Goal: Answer question/provide support: Share knowledge or assist other users

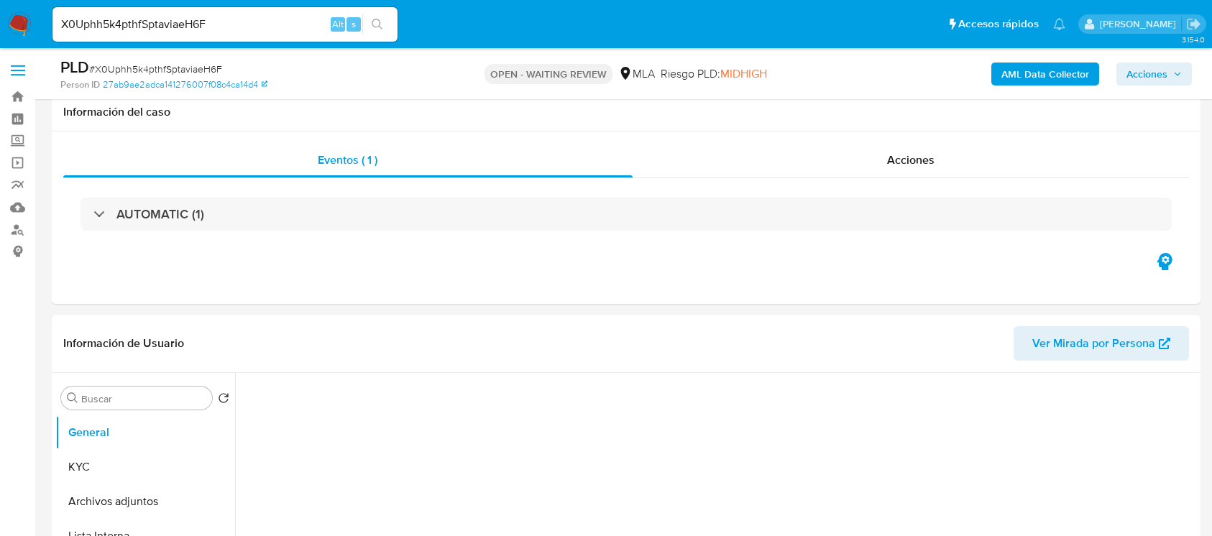
select select "10"
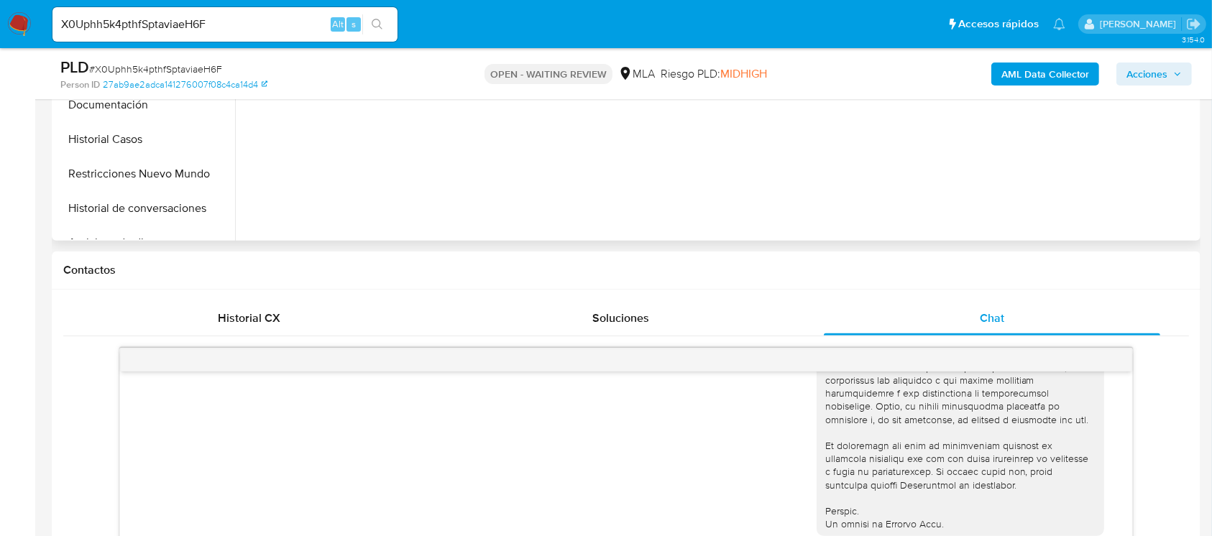
scroll to position [288, 0]
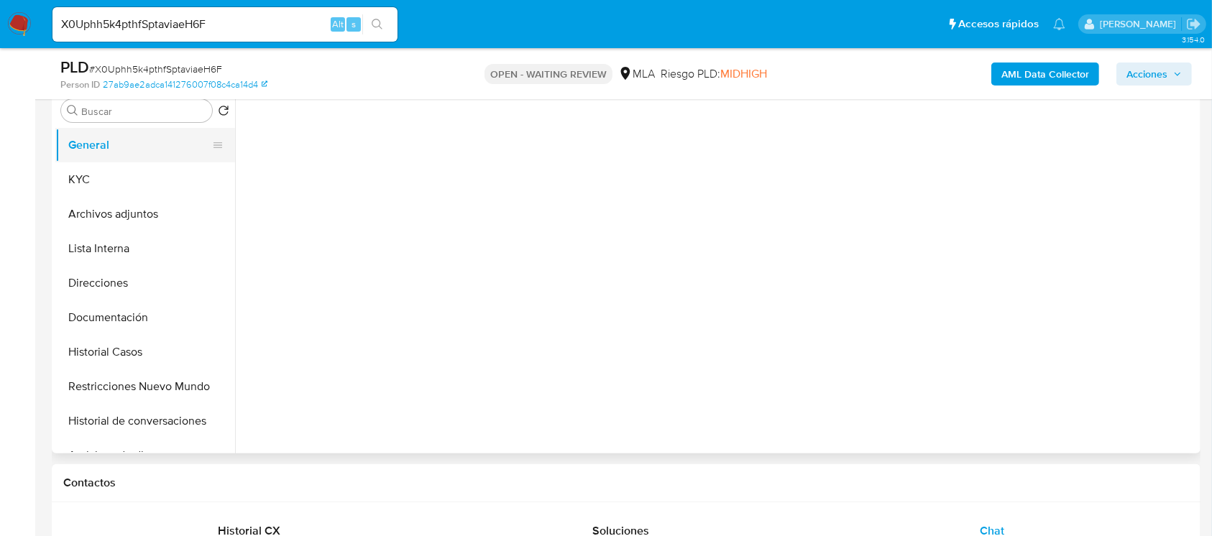
click at [138, 142] on button "General" at bounding box center [139, 145] width 168 height 35
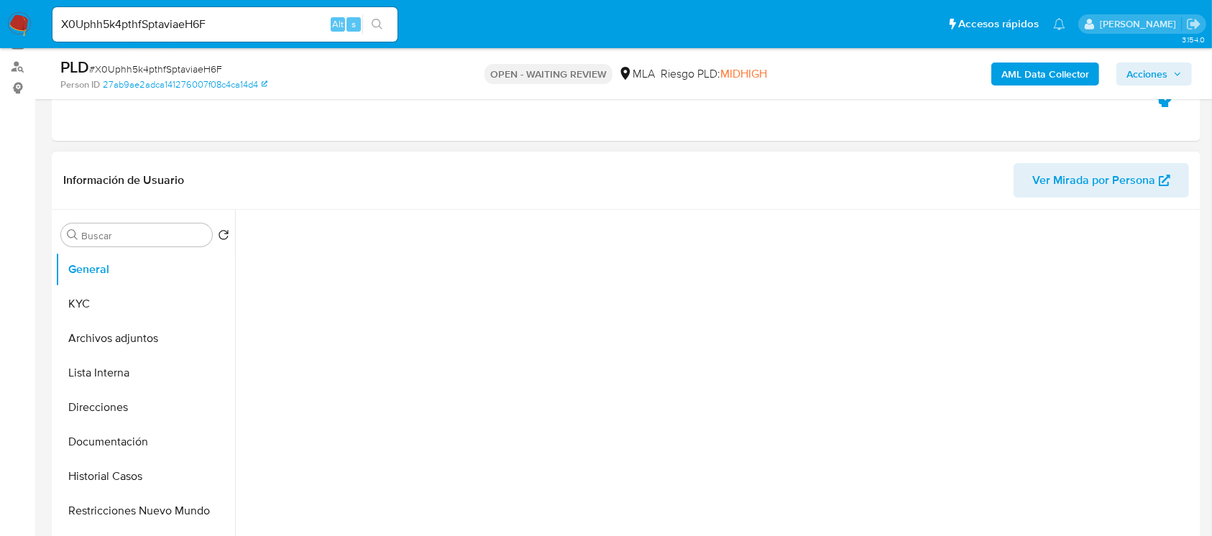
scroll to position [96, 0]
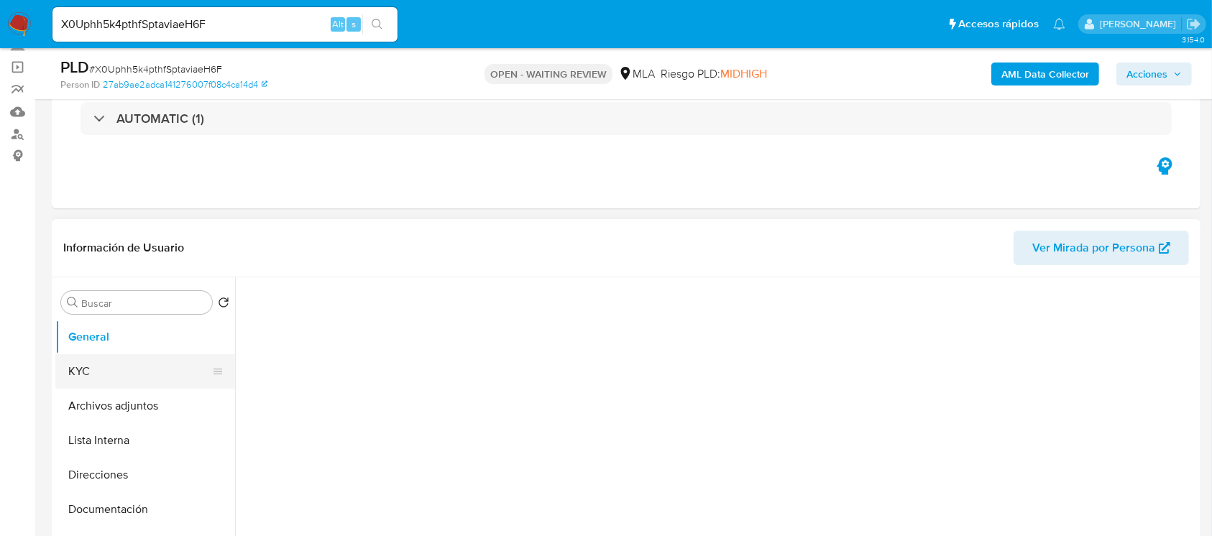
click at [114, 377] on button "KYC" at bounding box center [139, 371] width 168 height 35
click at [145, 336] on button "General" at bounding box center [139, 337] width 168 height 35
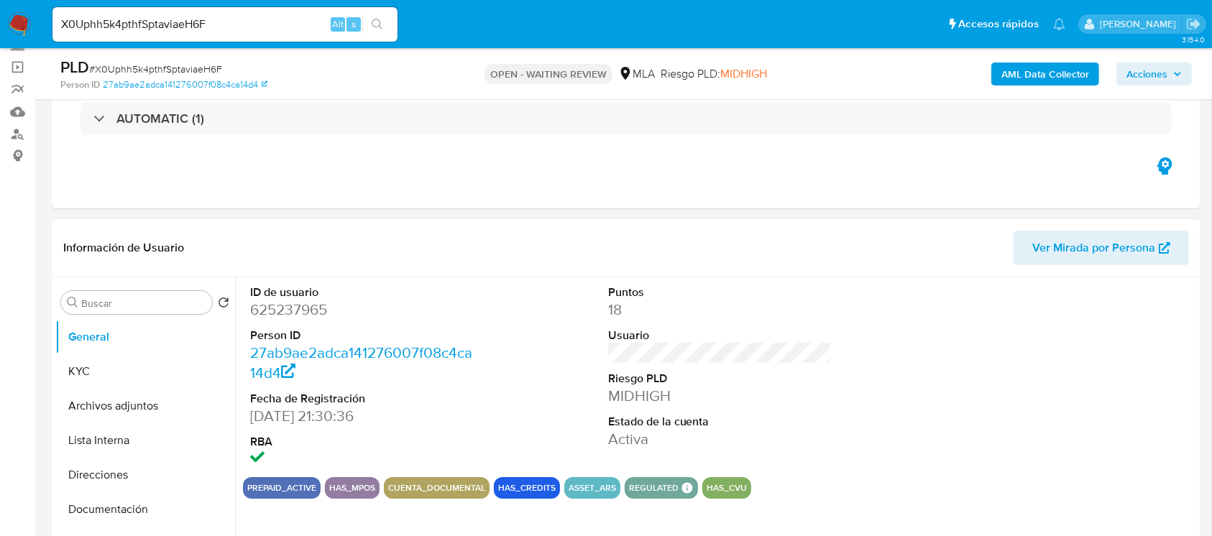
click at [295, 318] on dd "625237965" at bounding box center [362, 310] width 224 height 20
copy dd "625237965"
click at [115, 365] on button "KYC" at bounding box center [139, 371] width 168 height 35
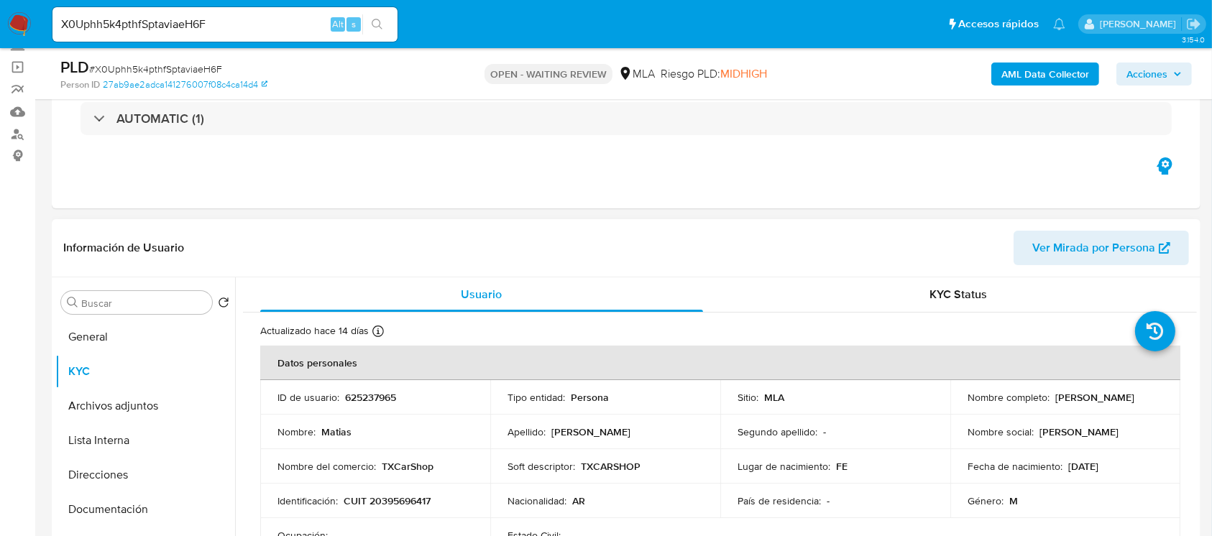
click at [393, 500] on p "CUIT 20395696417" at bounding box center [387, 501] width 87 height 13
click at [393, 499] on p "CUIT 20395696417" at bounding box center [387, 501] width 87 height 13
copy p "20395696417"
click at [370, 395] on p "625237965" at bounding box center [370, 397] width 51 height 13
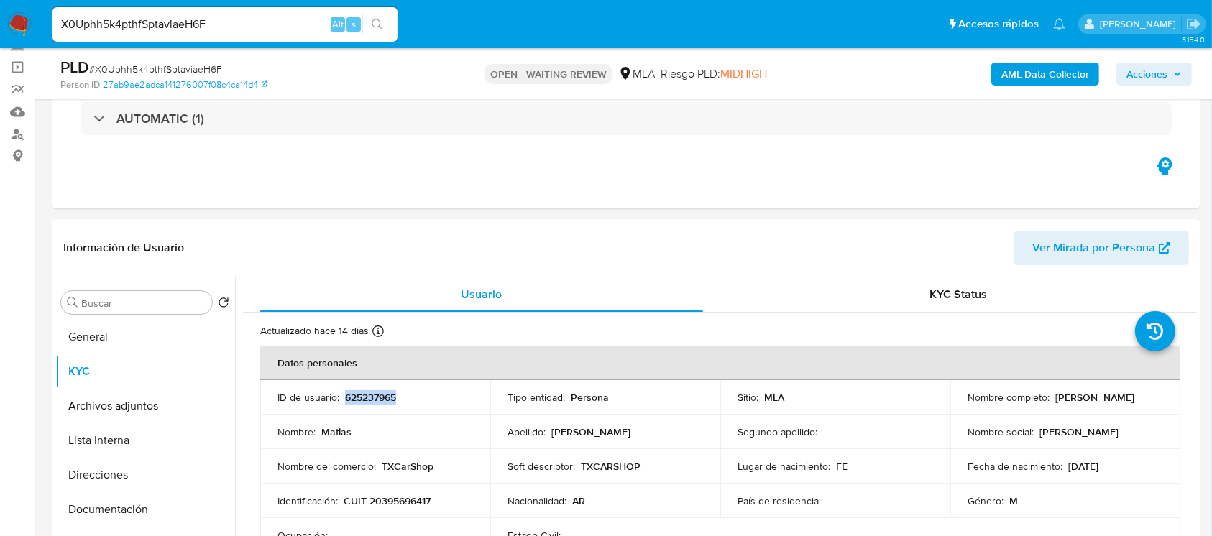
copy p "625237965"
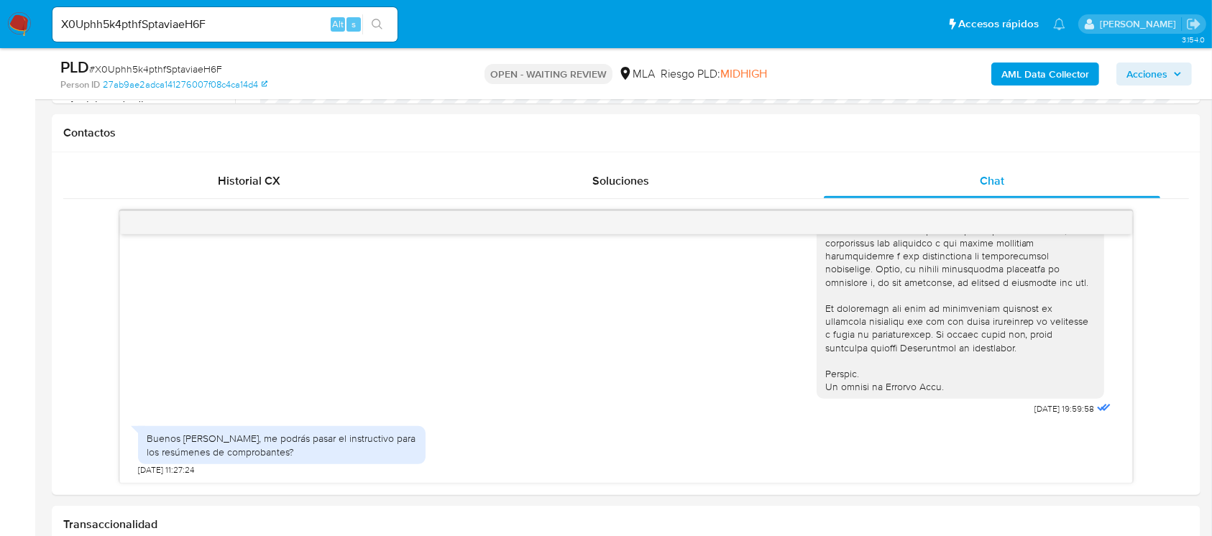
scroll to position [863, 0]
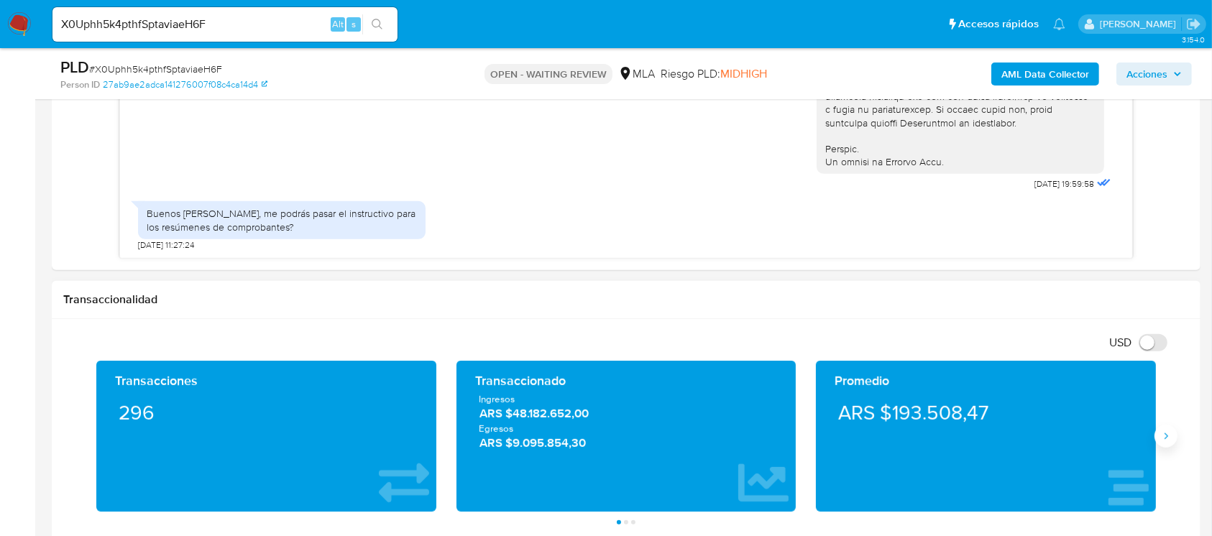
click at [1167, 434] on icon "Siguiente" at bounding box center [1167, 437] width 4 height 6
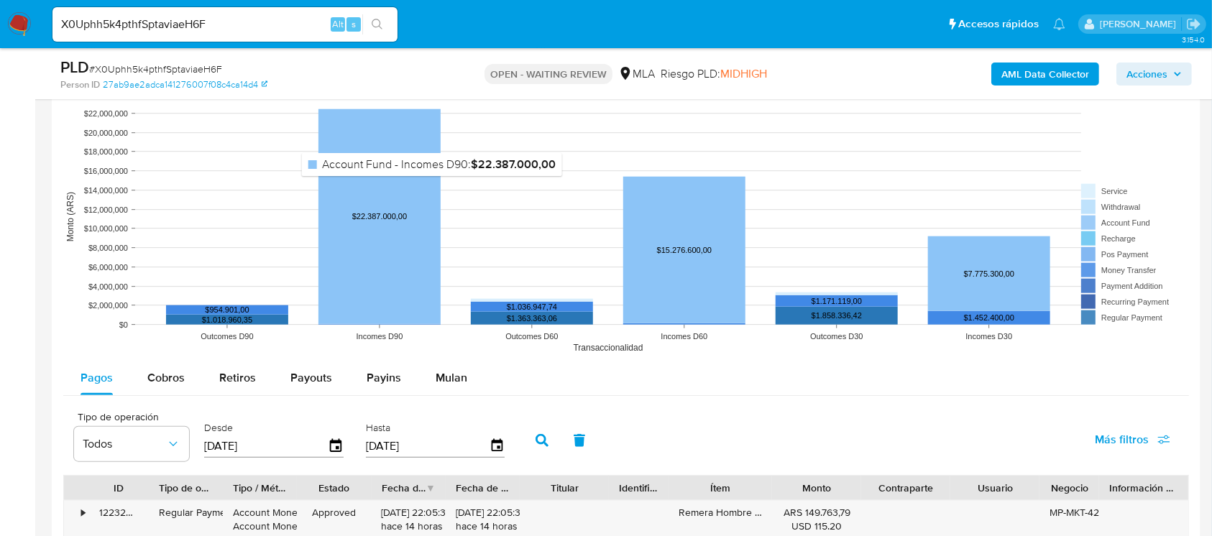
scroll to position [1534, 0]
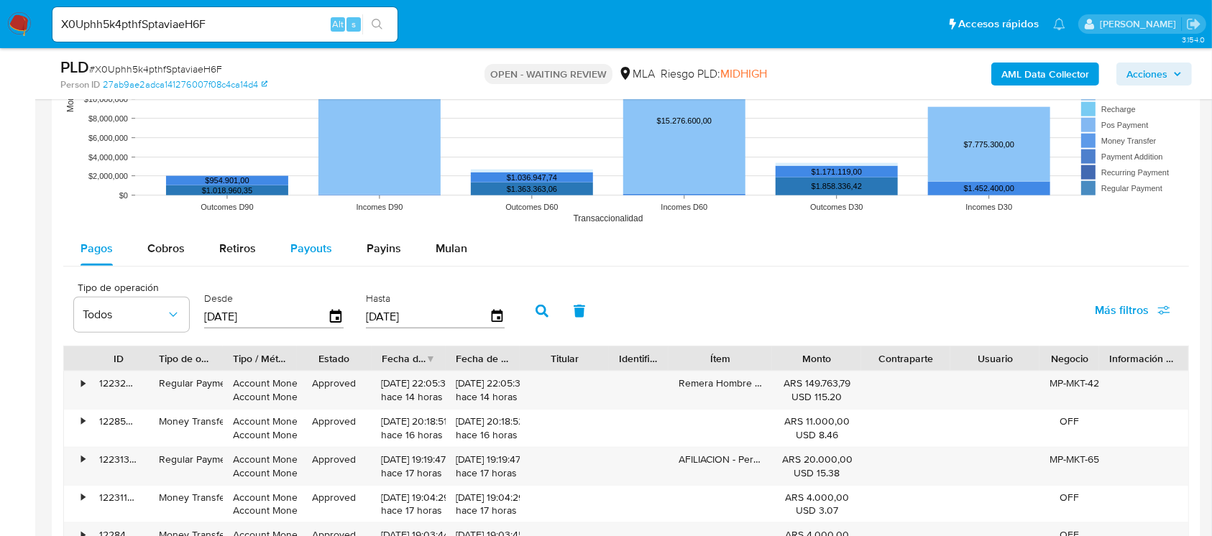
click at [338, 247] on button "Payouts" at bounding box center [311, 249] width 76 height 35
select select "10"
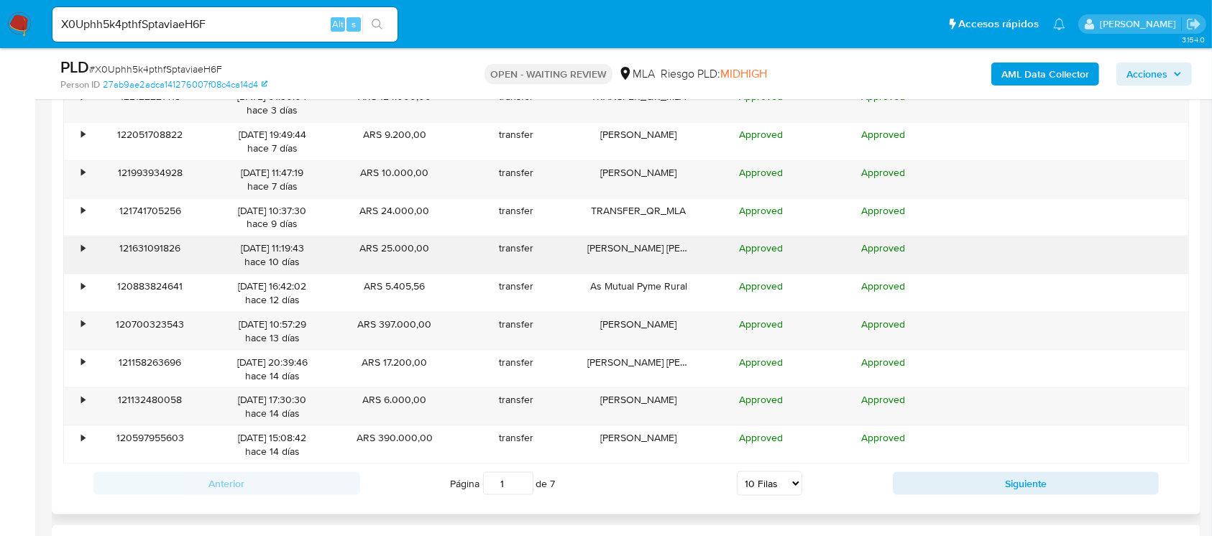
scroll to position [1821, 0]
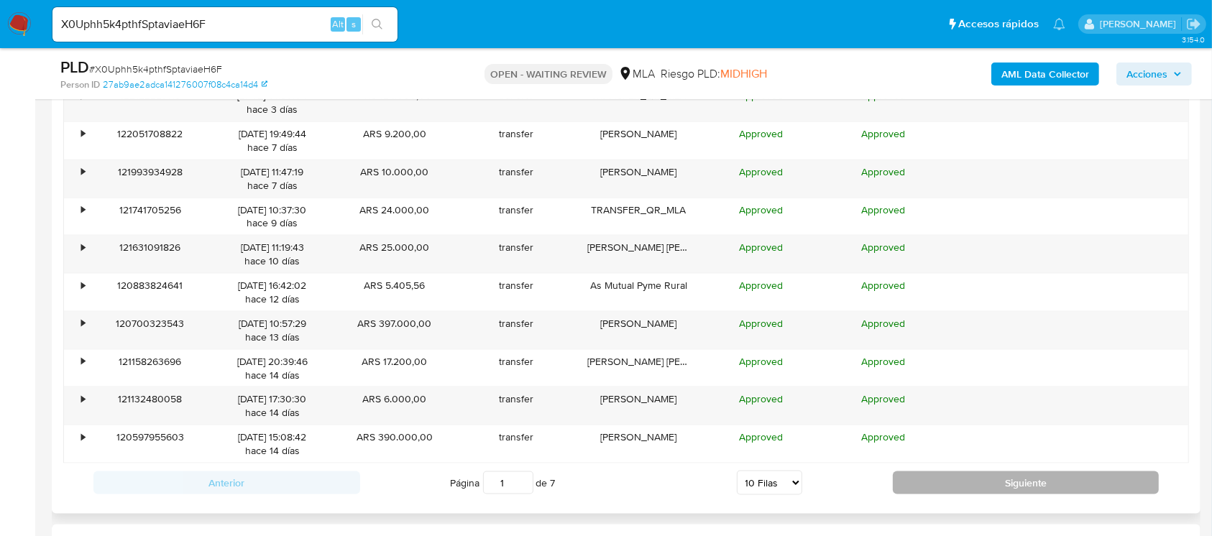
click at [937, 477] on button "Siguiente" at bounding box center [1026, 483] width 267 height 23
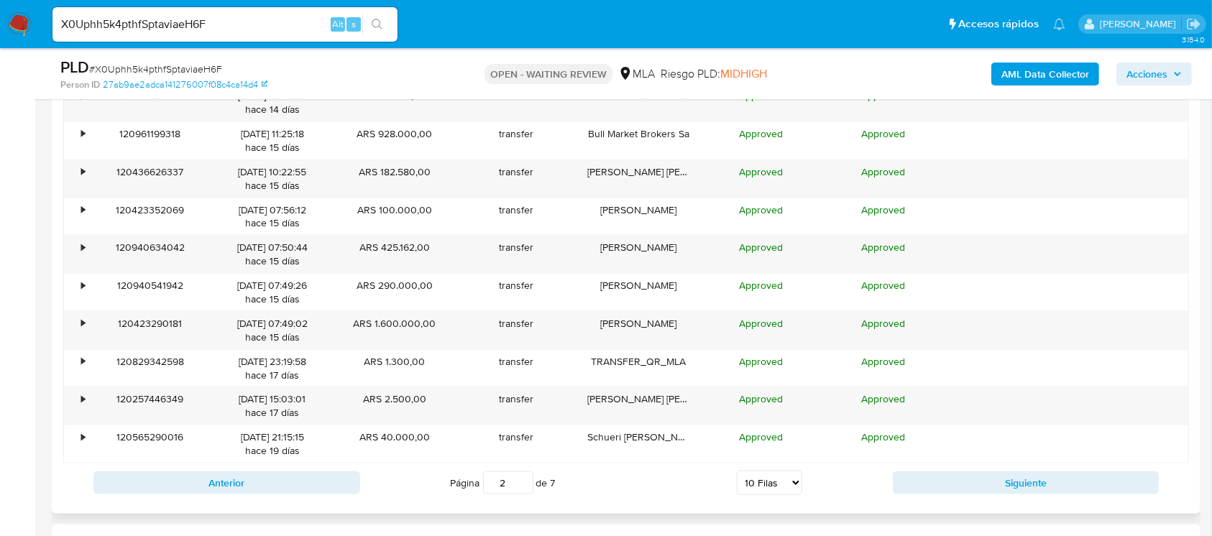
click at [965, 495] on div "Anterior Página 2 de 7 5 Filas 10 Filas 20 Filas 25 Filas 50 Filas 100 Filas Si…" at bounding box center [626, 483] width 1126 height 39
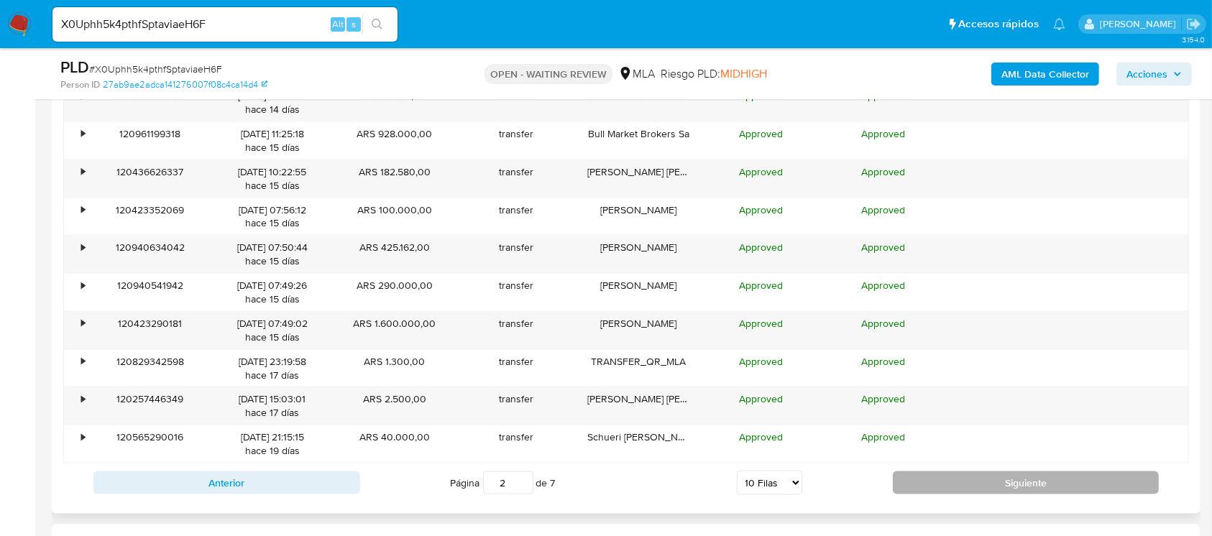
click at [958, 480] on button "Siguiente" at bounding box center [1026, 483] width 267 height 23
click at [984, 473] on button "Siguiente" at bounding box center [1026, 483] width 267 height 23
type input "4"
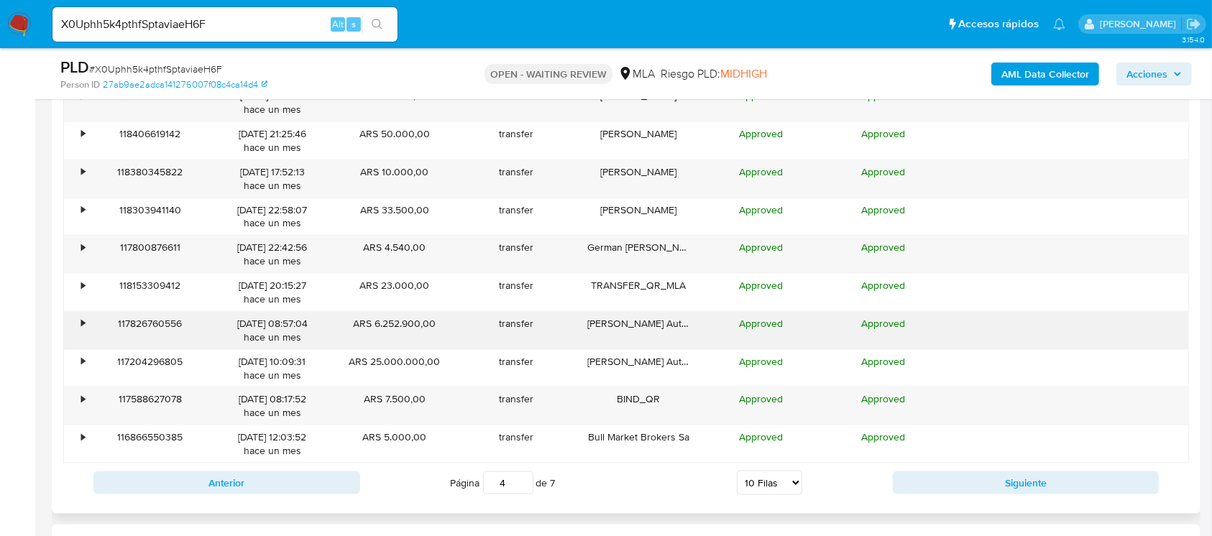
drag, startPoint x: 428, startPoint y: 357, endPoint x: 331, endPoint y: 319, distance: 103.6
click at [331, 319] on div "• 118476026304 13/07/2025 17:43:17 hace un mes ARS 15.000,00 transfer Werger Ma…" at bounding box center [626, 273] width 1126 height 380
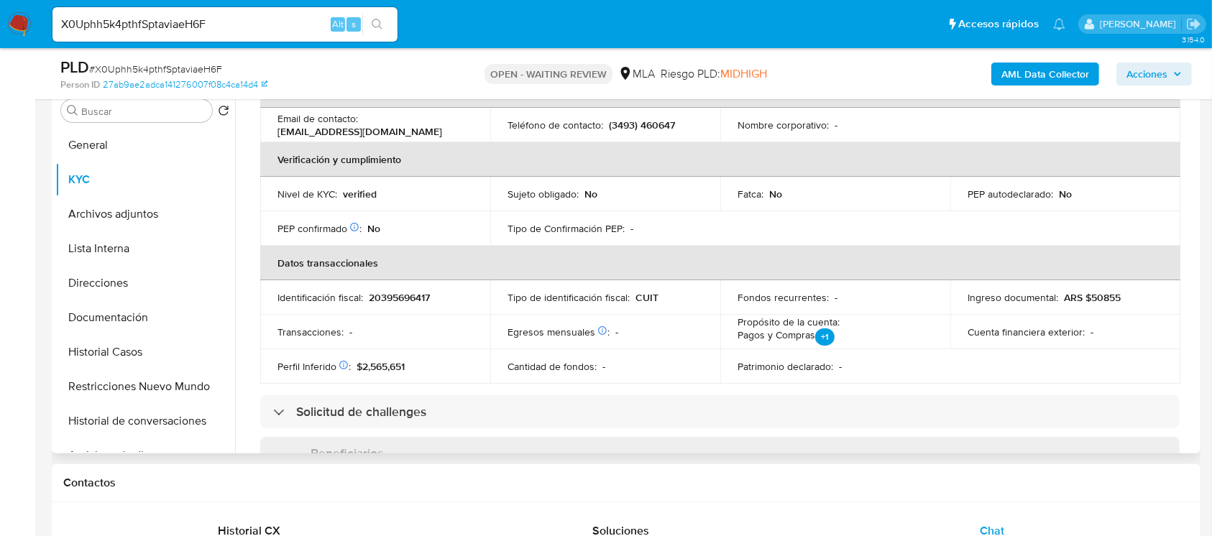
scroll to position [0, 0]
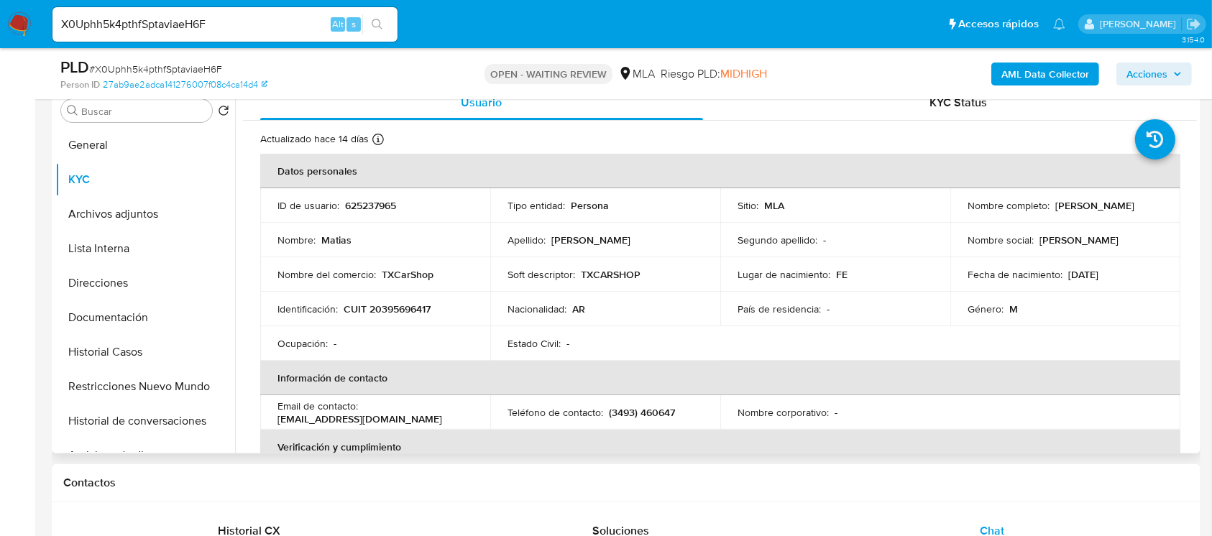
click at [393, 308] on p "CUIT 20395696417" at bounding box center [387, 309] width 87 height 13
copy p "20395696417"
click at [183, 68] on span "# X0Uphh5k4pthfSptaviaeH6F" at bounding box center [155, 69] width 133 height 14
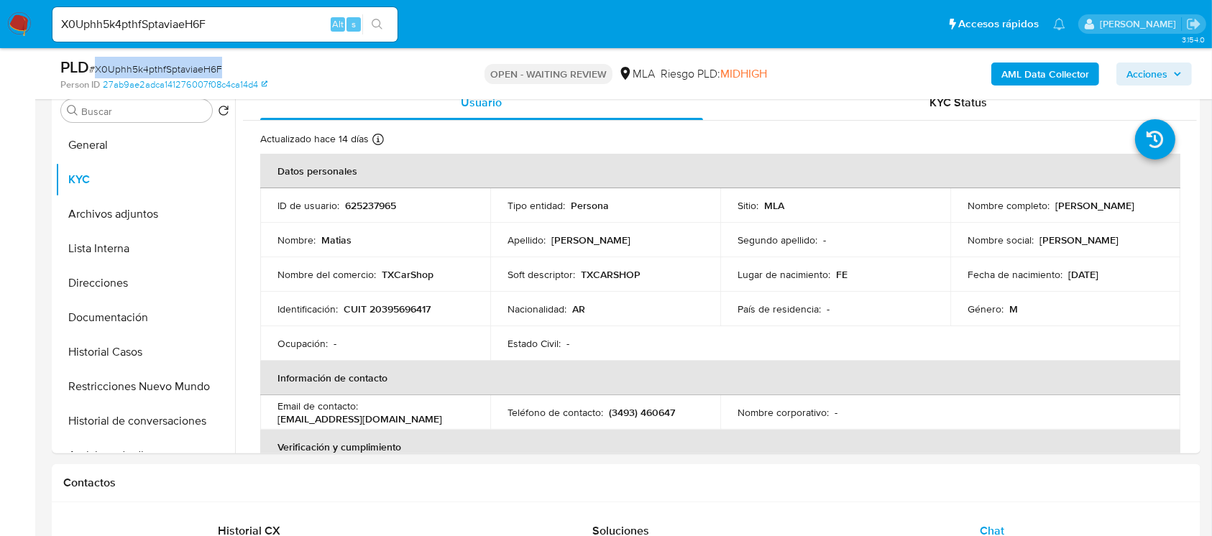
copy span "X0Uphh5k4pthfSptaviaeH6F"
click at [12, 20] on img at bounding box center [19, 24] width 24 height 24
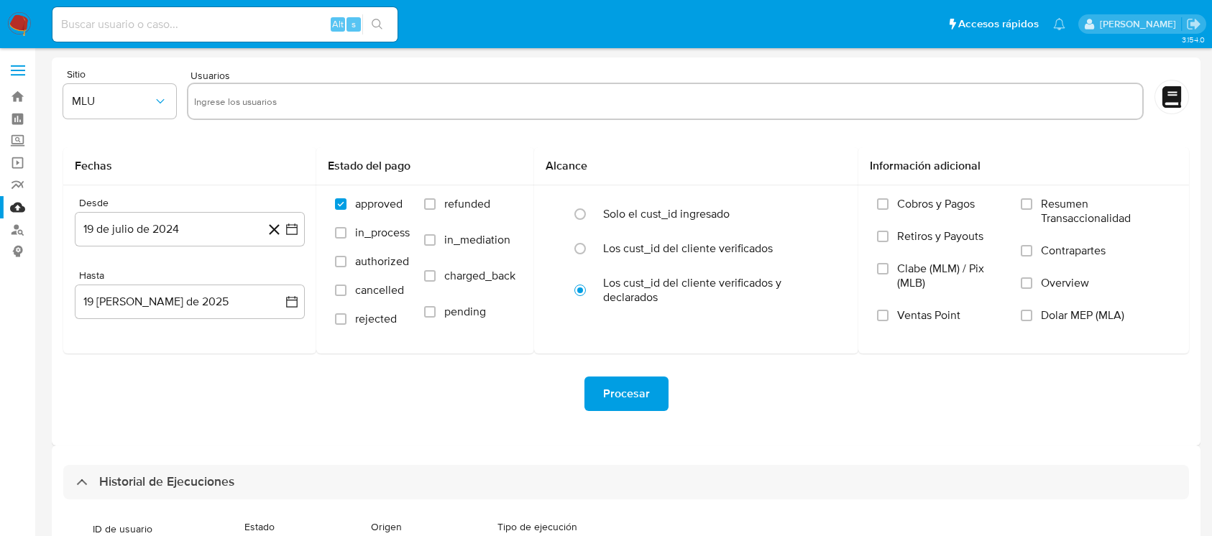
select select "10"
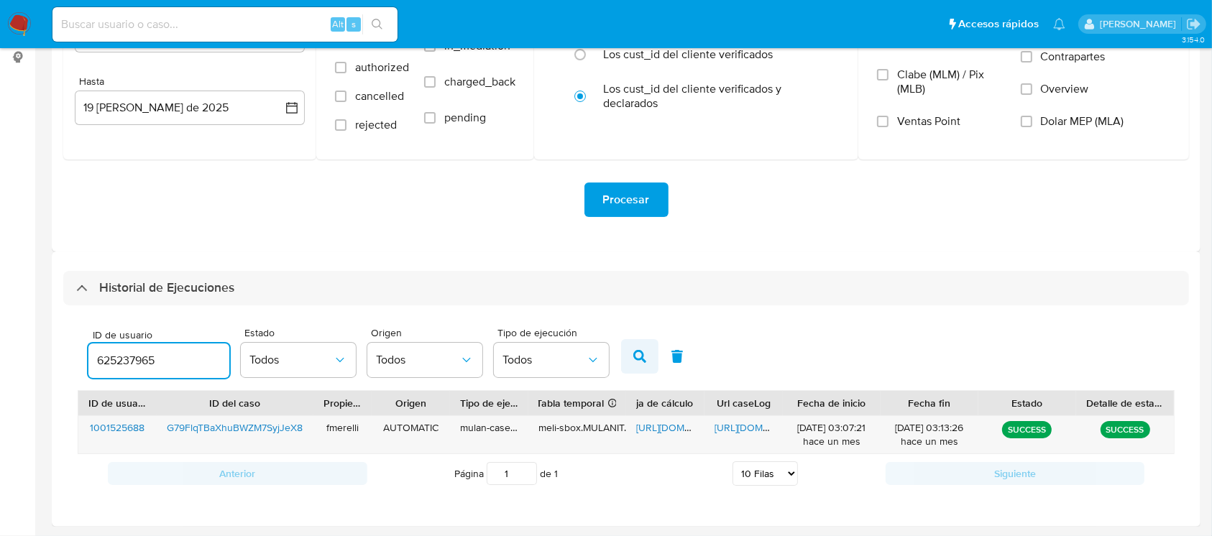
type input "625237965"
click at [633, 352] on icon "button" at bounding box center [639, 356] width 13 height 13
click at [733, 432] on span "https://docs.google.com/document/d/1Xb-6Jp_KWmXRAHtyCI6uFmMa7_odf1aTIo98LLWFFKM…" at bounding box center [764, 428] width 99 height 14
click at [659, 426] on span "https://docs.google.com/spreadsheets/d/1hgTt7Ftrb9gCKwqgg1MaxS0vcm2FgPHBfeJrUc8…" at bounding box center [685, 428] width 99 height 14
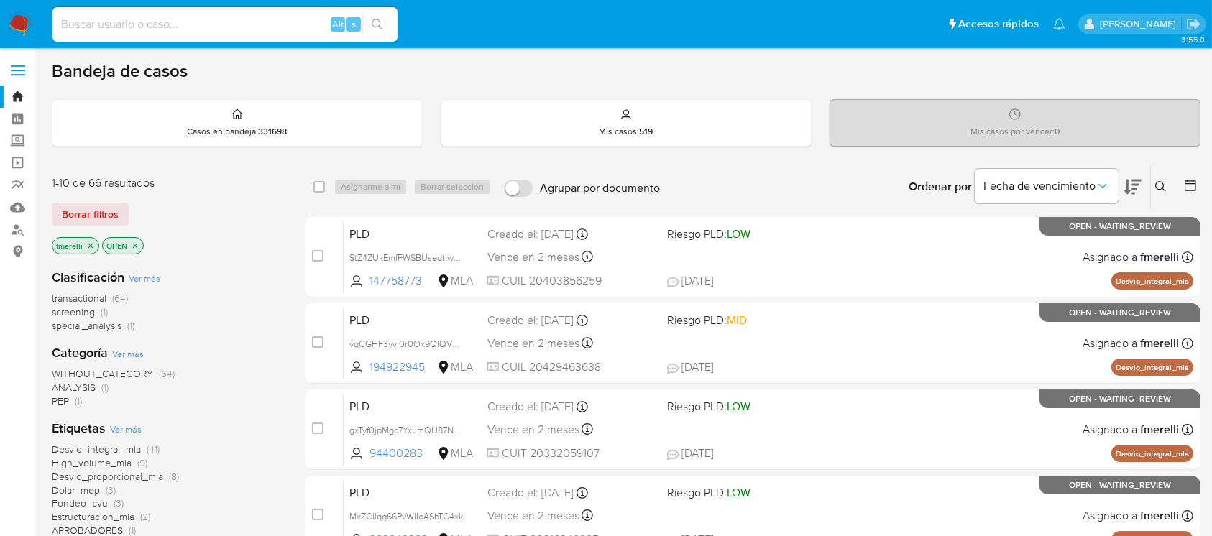
drag, startPoint x: 683, startPoint y: 8, endPoint x: 1155, endPoint y: 192, distance: 507.0
click at [1163, 190] on icon at bounding box center [1161, 187] width 12 height 12
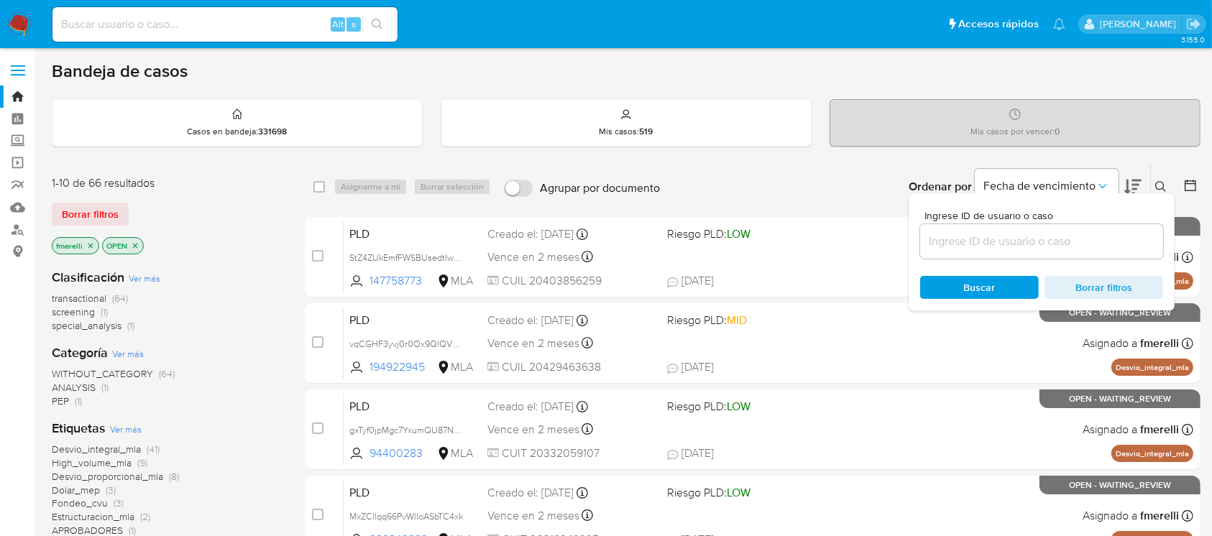
click at [1045, 251] on div at bounding box center [1041, 241] width 243 height 35
click at [1055, 237] on input at bounding box center [1041, 241] width 243 height 19
paste input "X0Uphh5k4pthfSptaviaeH6F"
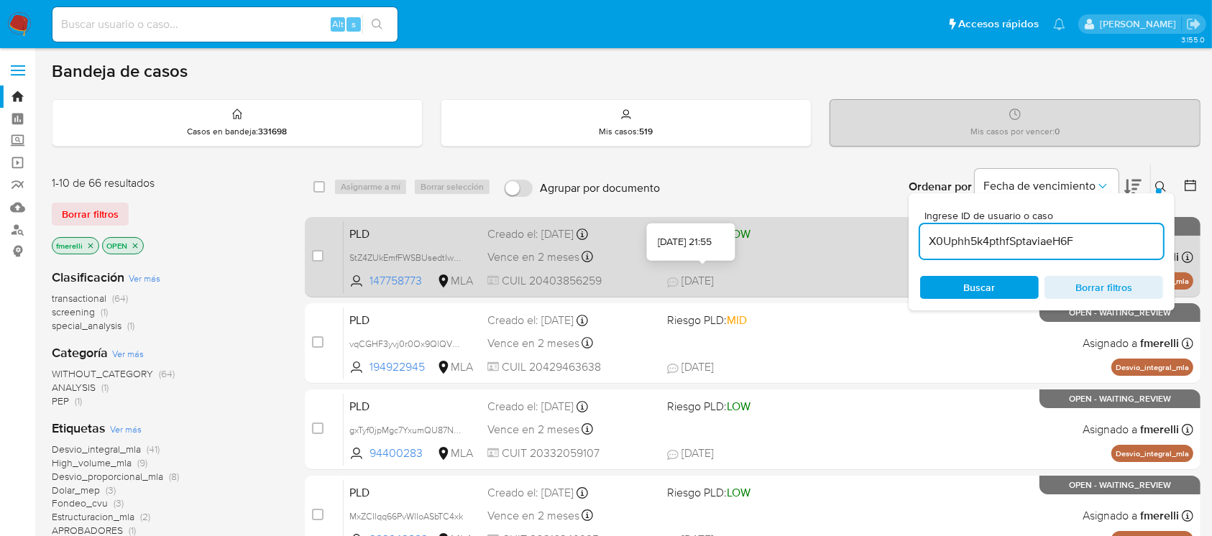
type input "X0Uphh5k4pthfSptaviaeH6F"
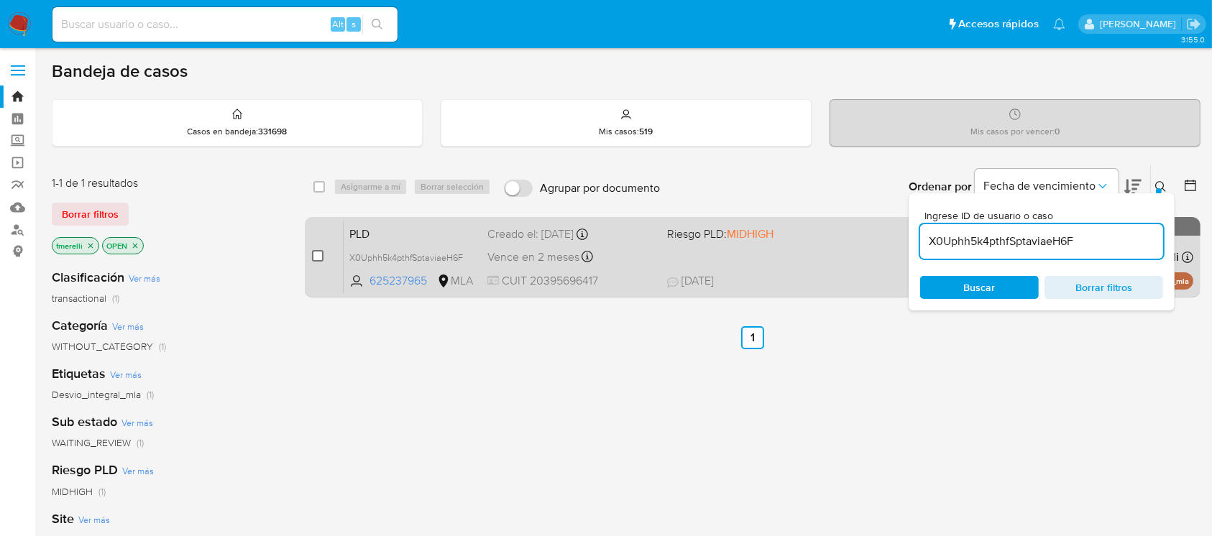
click at [318, 257] on input "checkbox" at bounding box center [318, 256] width 12 height 12
checkbox input "true"
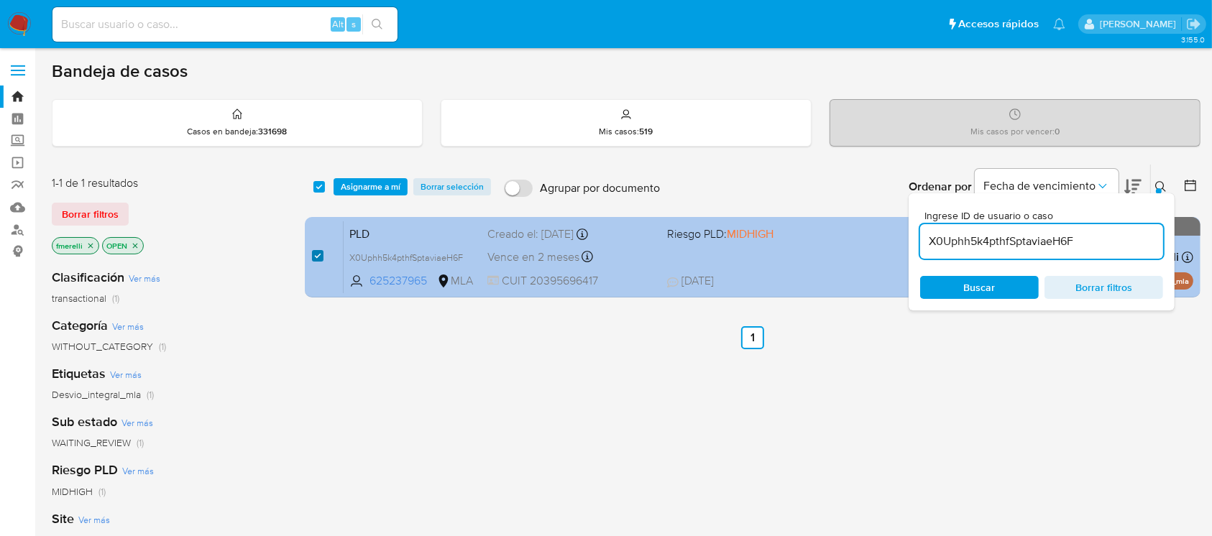
click at [317, 257] on input "checkbox" at bounding box center [318, 256] width 12 height 12
checkbox input "false"
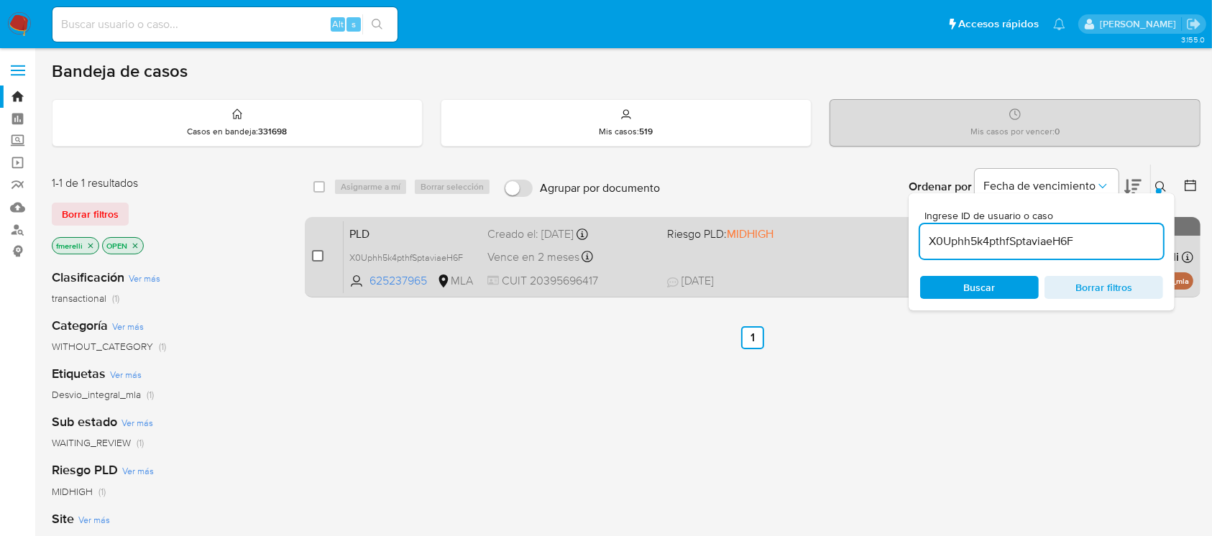
click at [319, 252] on input "checkbox" at bounding box center [318, 256] width 12 height 12
checkbox input "true"
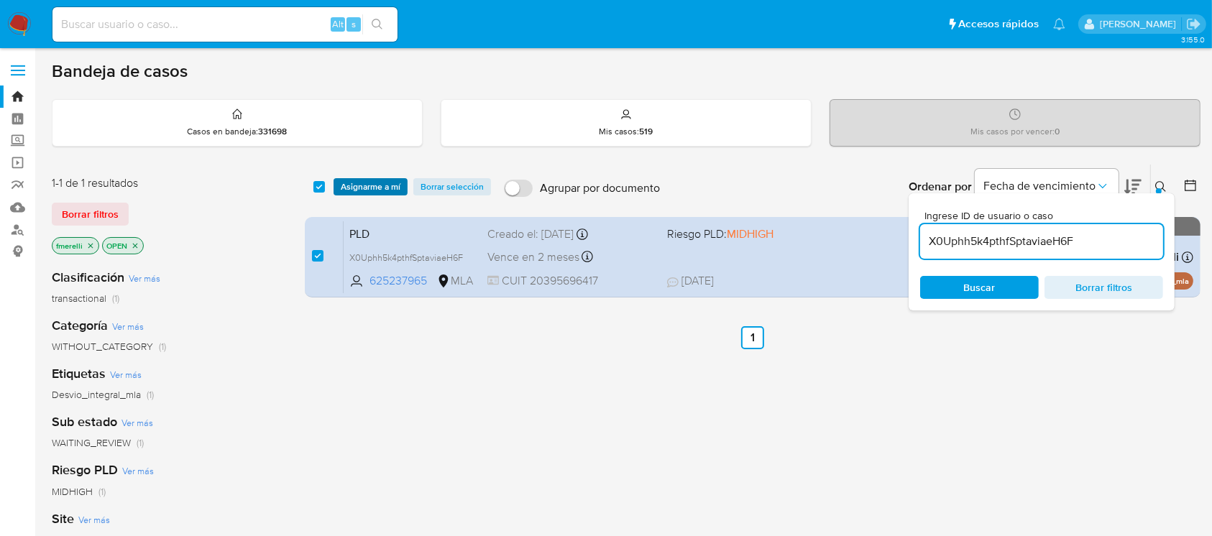
click at [374, 181] on span "Asignarme a mí" at bounding box center [371, 187] width 60 height 14
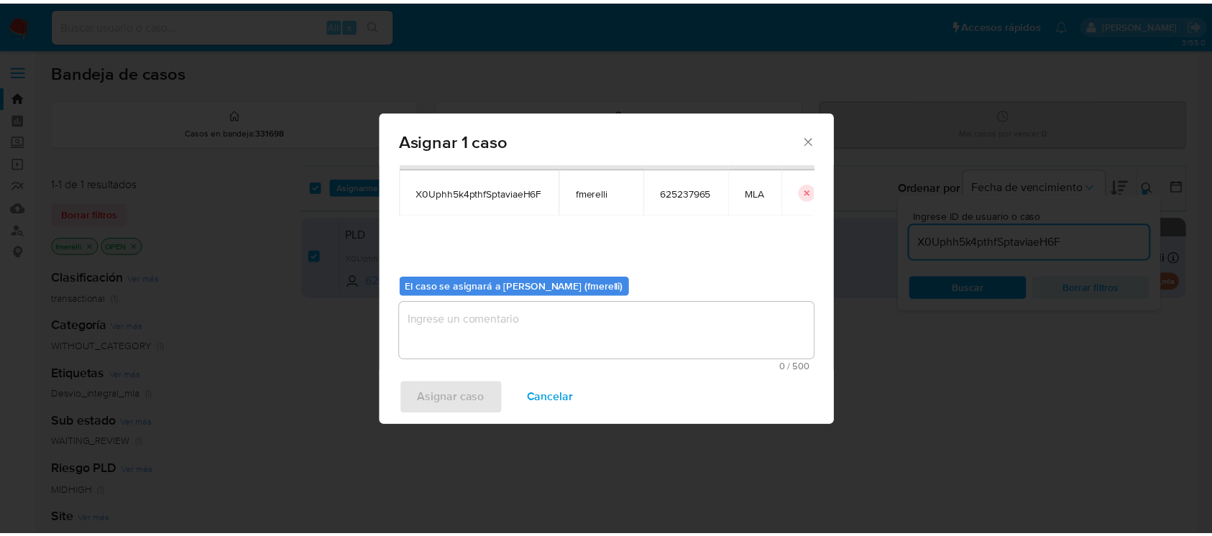
scroll to position [73, 0]
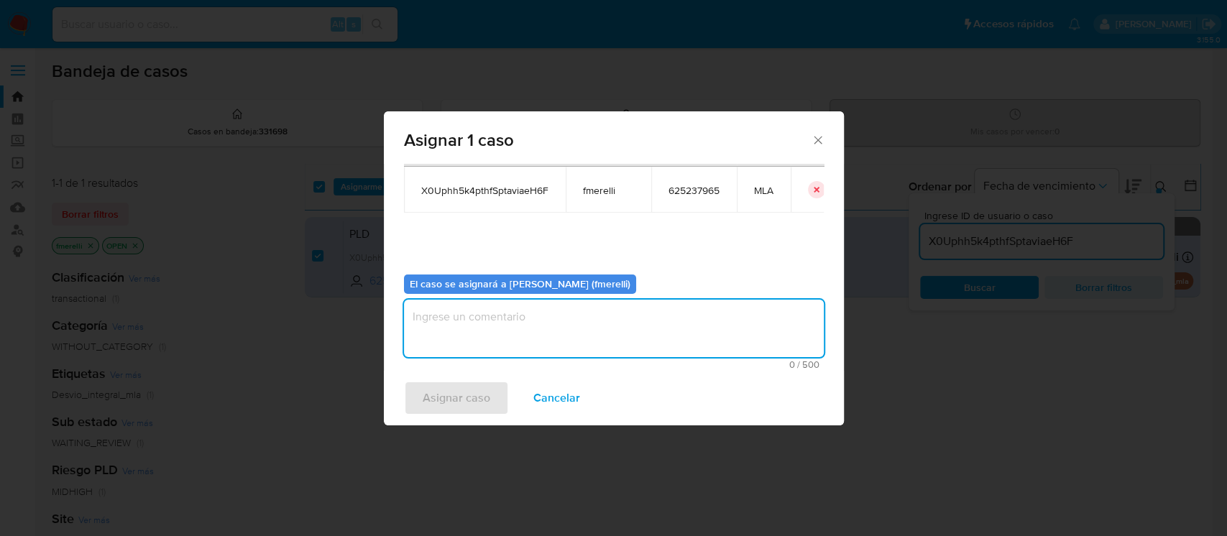
click at [484, 334] on textarea "assign-modal" at bounding box center [614, 329] width 420 height 58
click at [447, 395] on span "Asignar caso" at bounding box center [457, 398] width 68 height 32
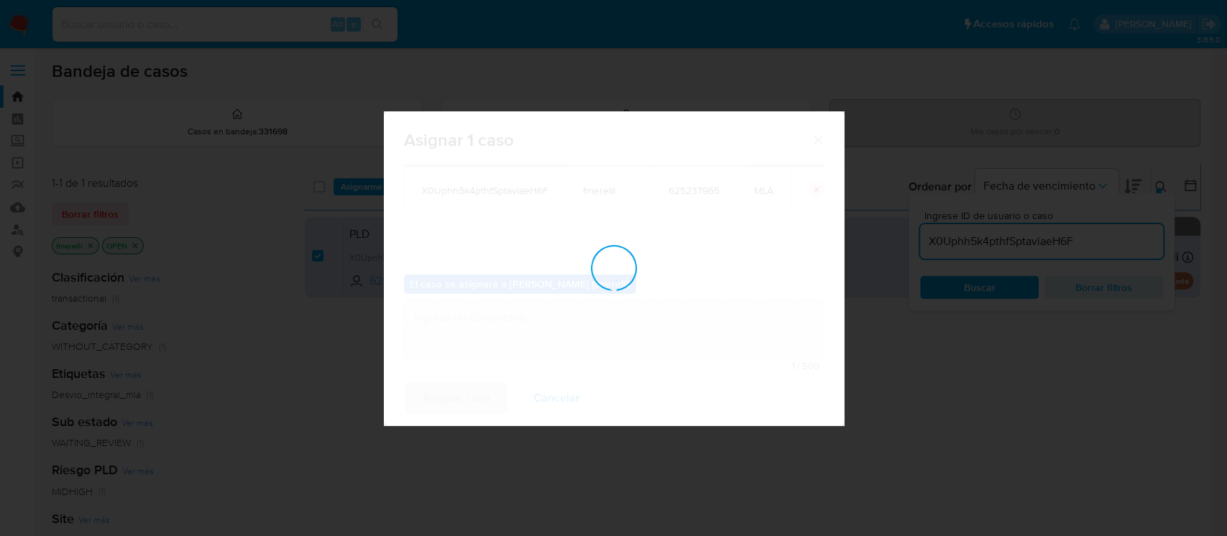
checkbox input "false"
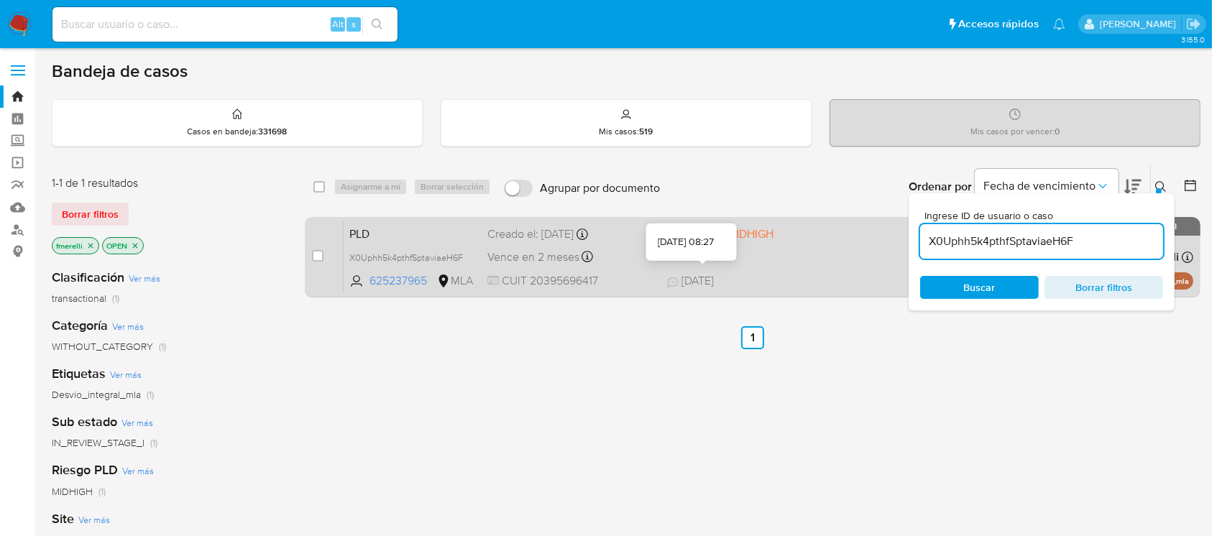
click at [673, 280] on icon at bounding box center [673, 283] width 12 height 12
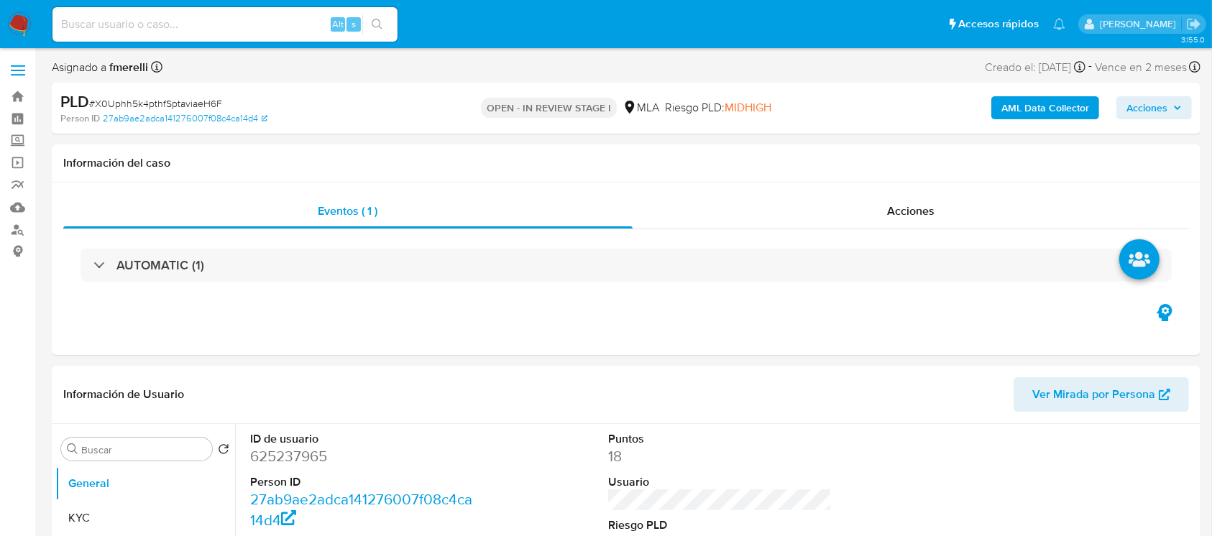
select select "10"
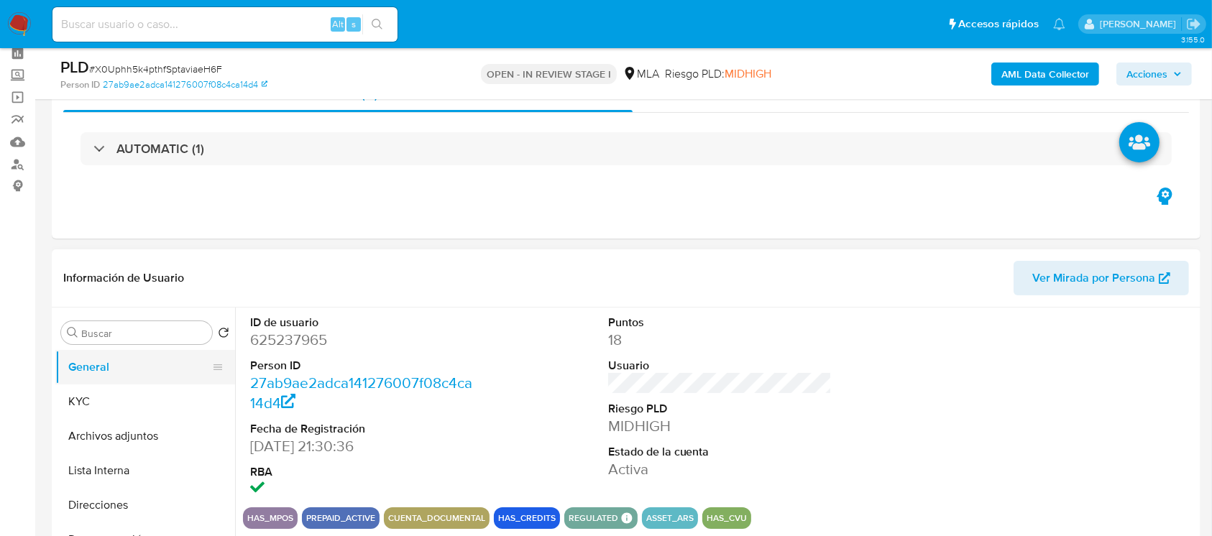
scroll to position [96, 0]
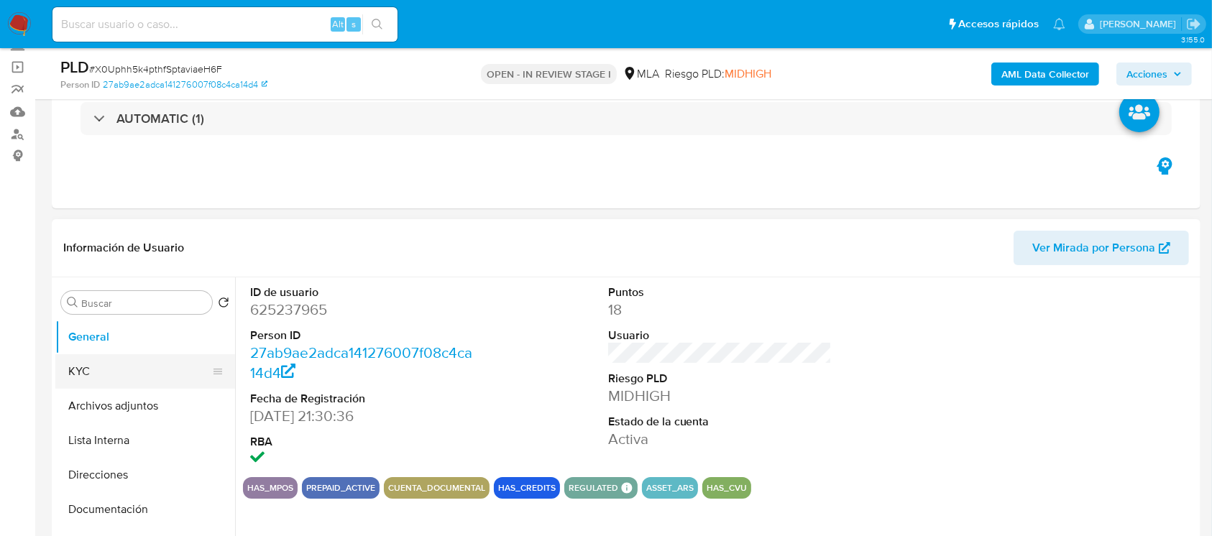
click at [138, 377] on button "KYC" at bounding box center [139, 371] width 168 height 35
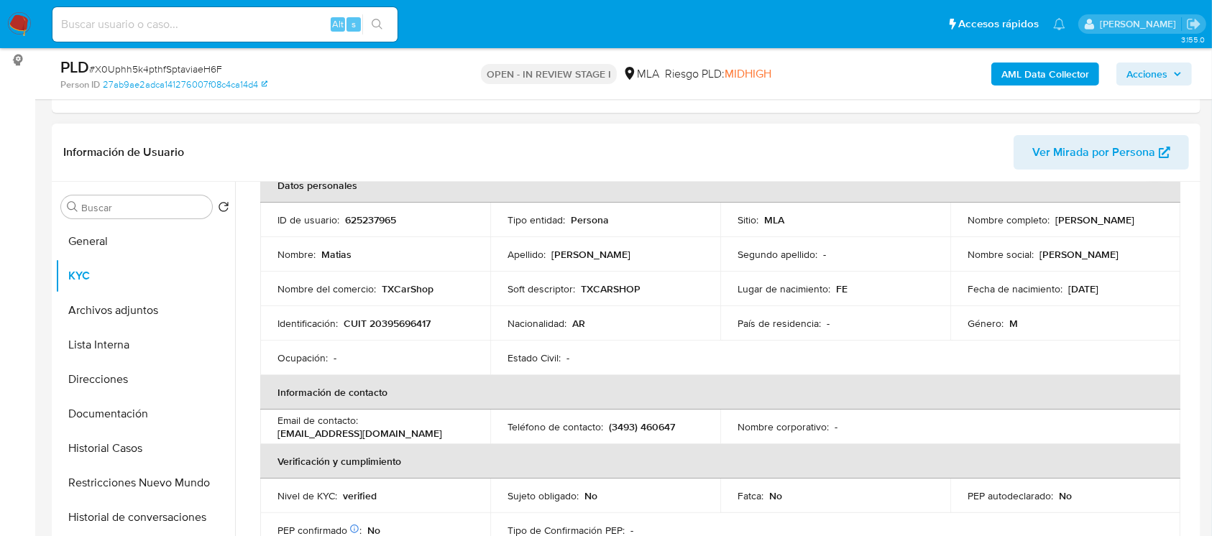
scroll to position [0, 0]
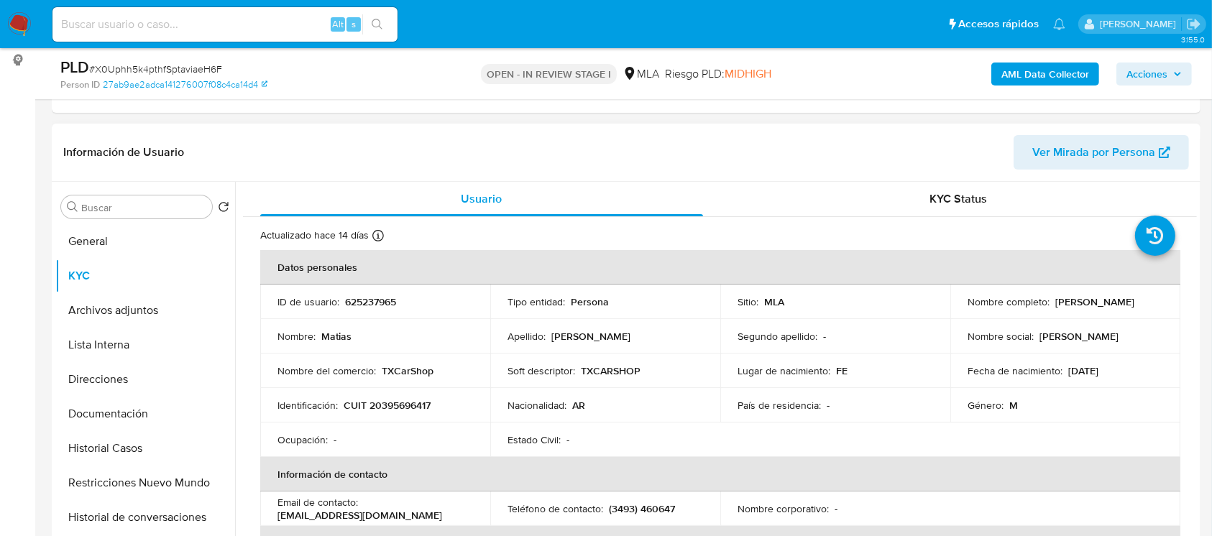
click at [1068, 310] on td "Nombre completo : Matias Werger" at bounding box center [1065, 302] width 230 height 35
click at [1055, 295] on p "[PERSON_NAME]" at bounding box center [1094, 301] width 79 height 13
copy p "Matias"
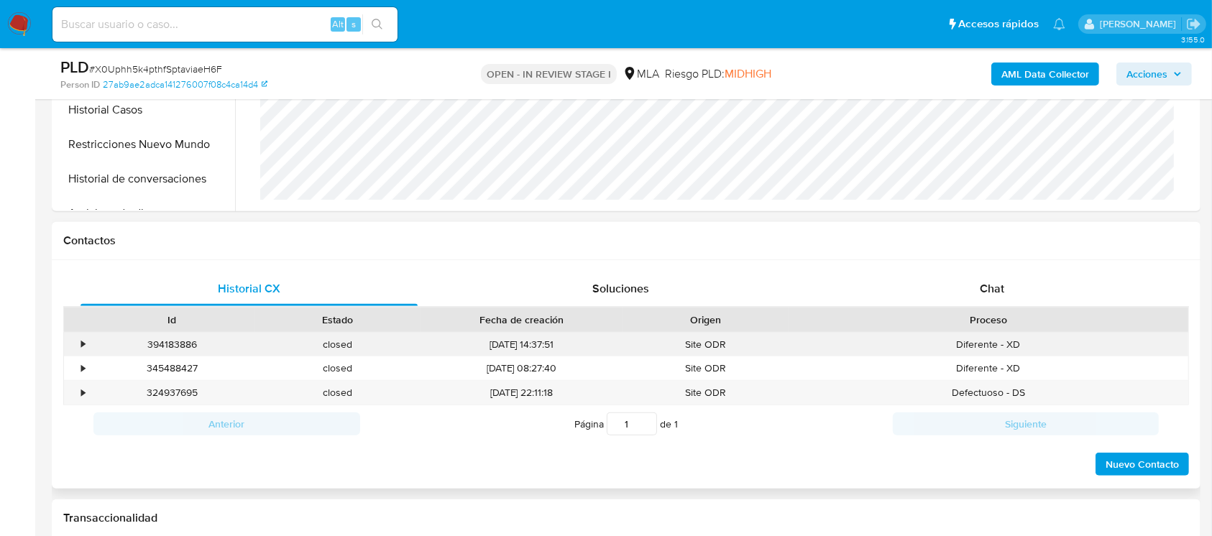
scroll to position [575, 0]
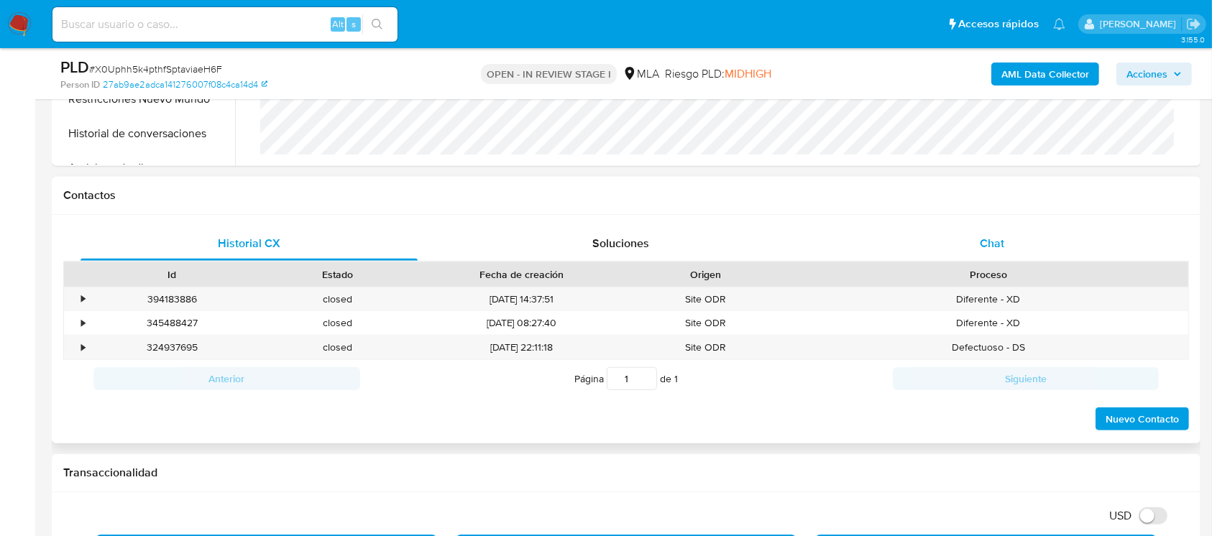
click at [998, 229] on div "Chat" at bounding box center [992, 243] width 337 height 35
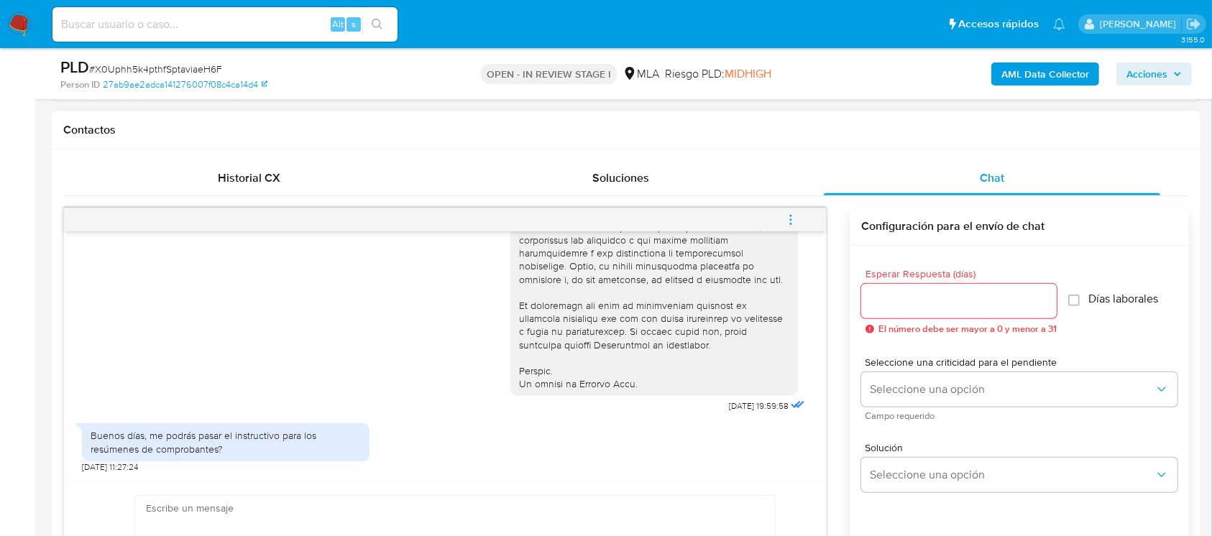
scroll to position [671, 0]
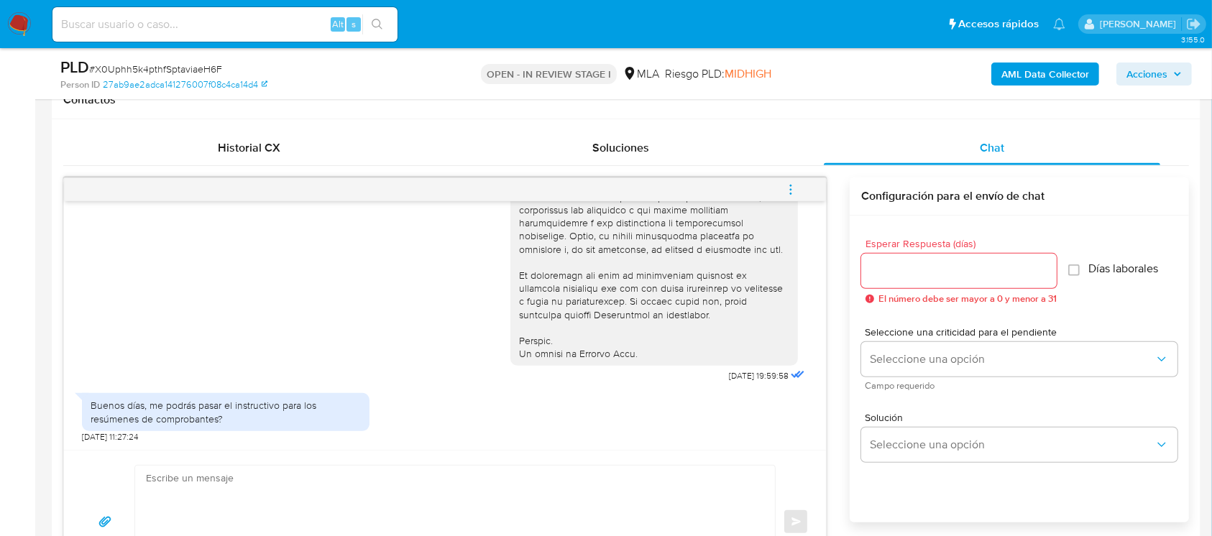
click at [381, 500] on textarea at bounding box center [451, 522] width 611 height 113
paste textarea "Matias"
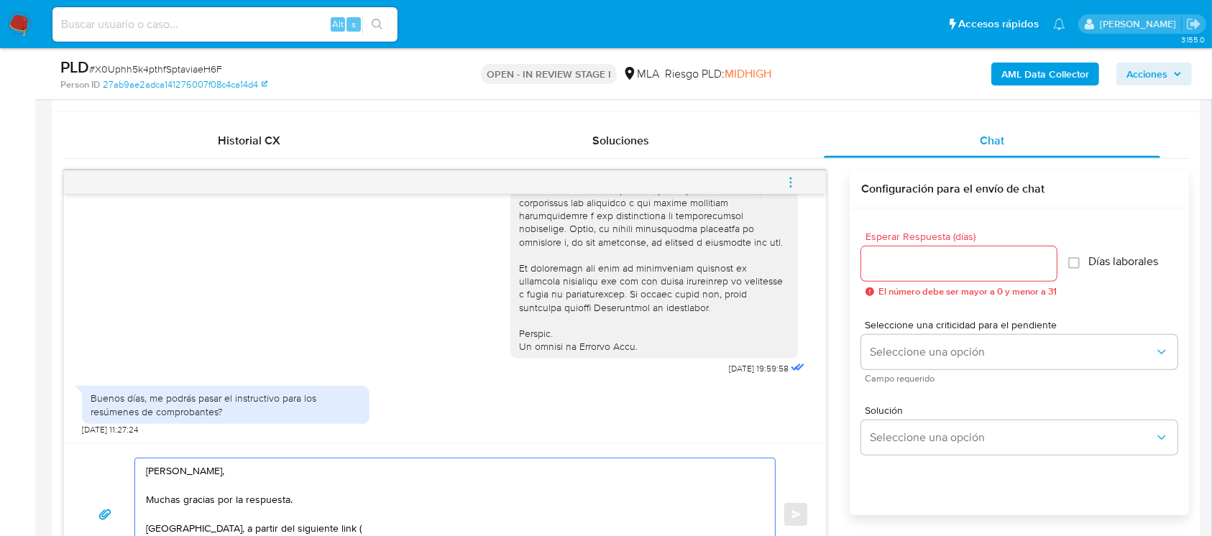
paste textarea "https://www.mercadopago.com.ar/ayuda/30181"
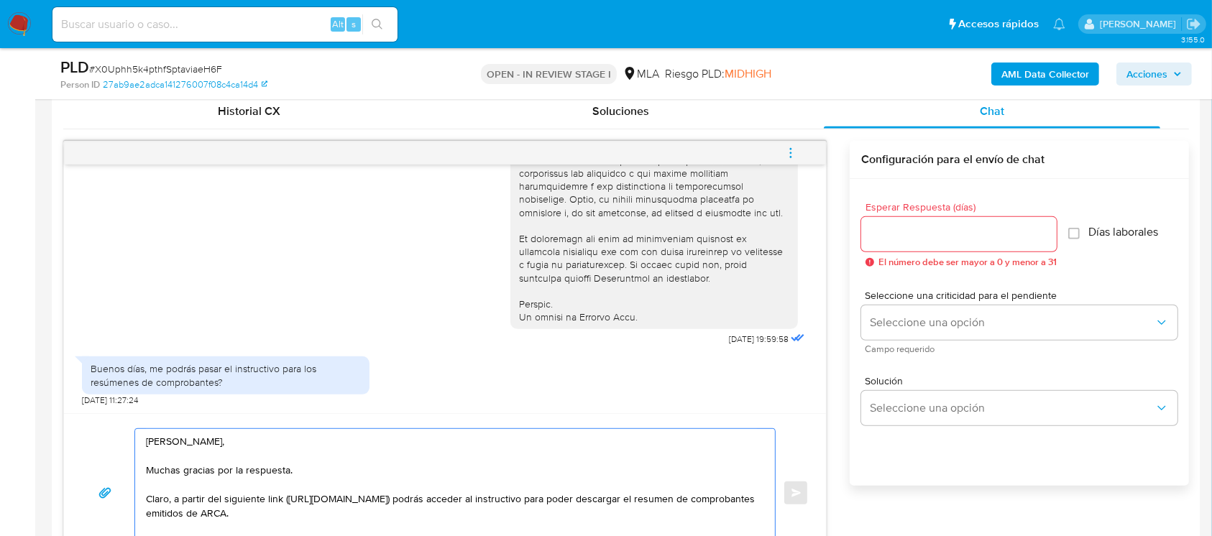
scroll to position [722, 0]
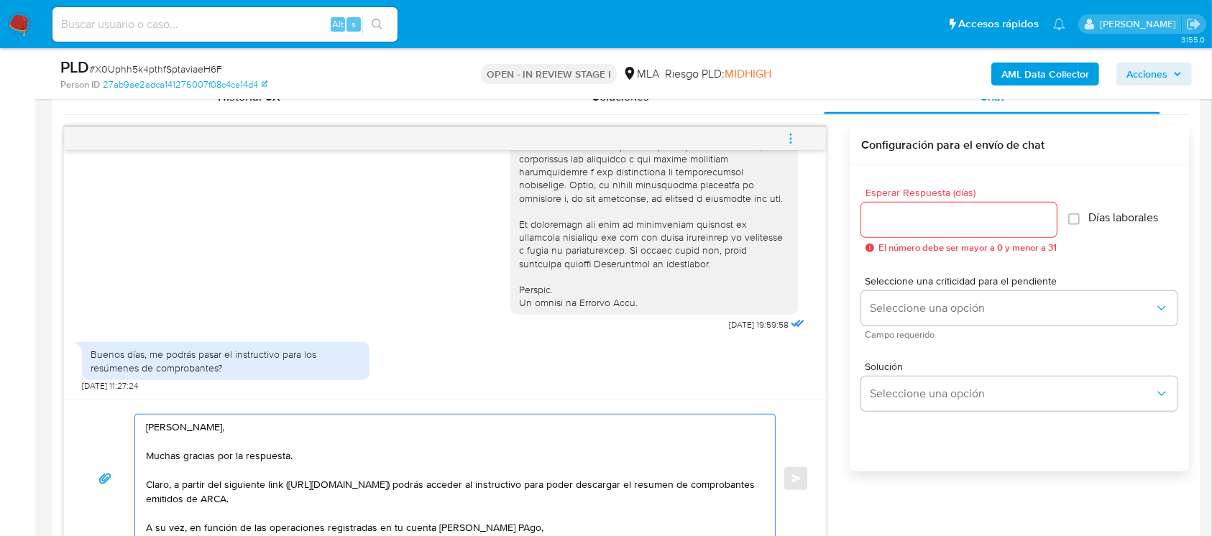
paste textarea "ago, necesitamos que nos brindes la siguiente información"
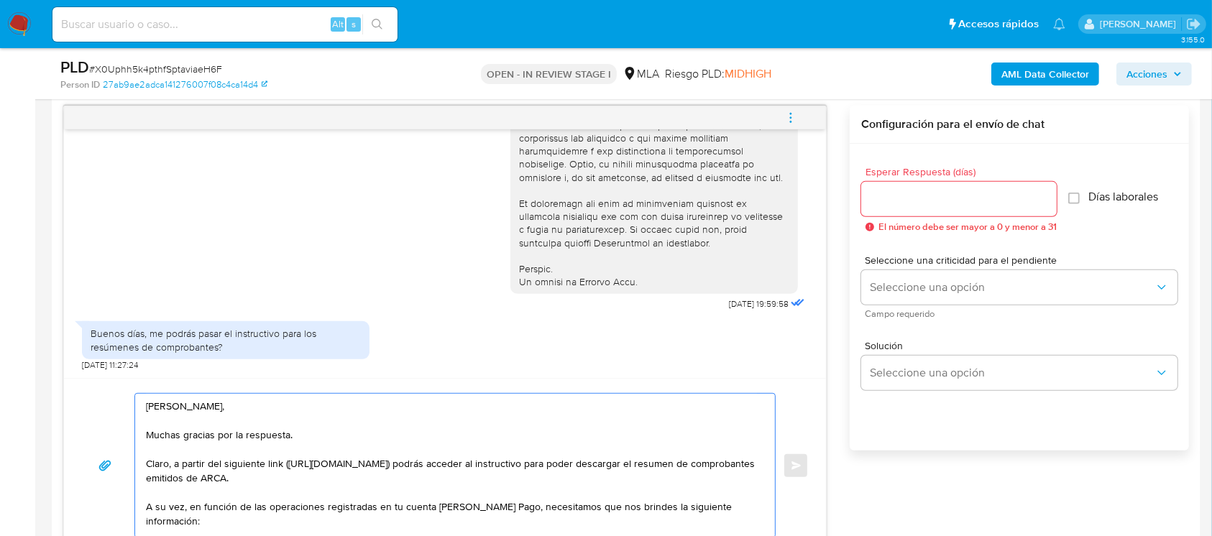
paste textarea "1. Descripción de la actividad: - Detalla la actividad que realizas a través de…"
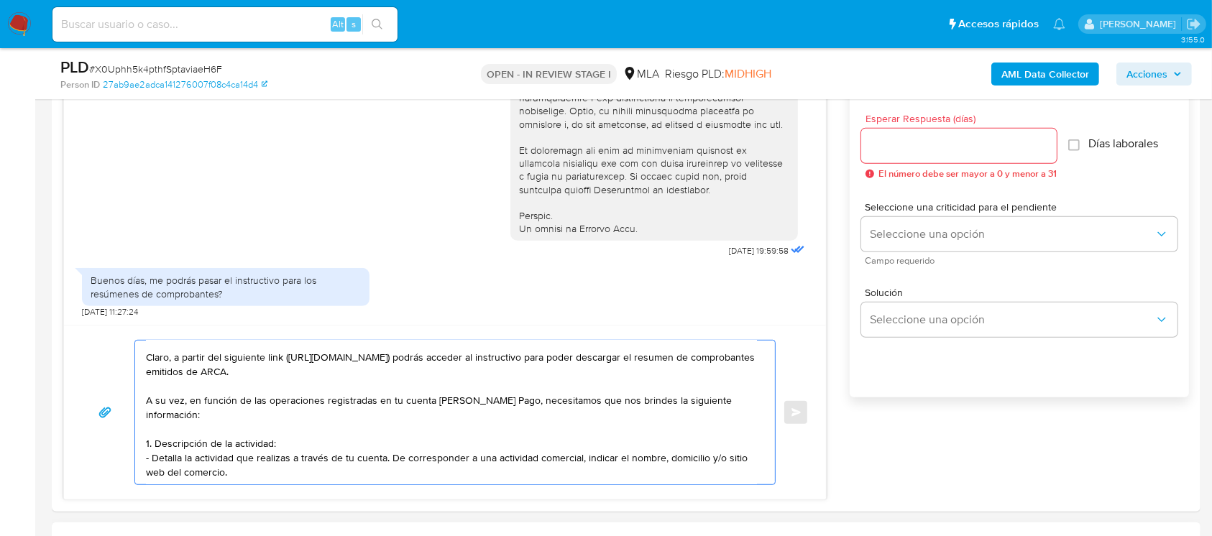
scroll to position [839, 0]
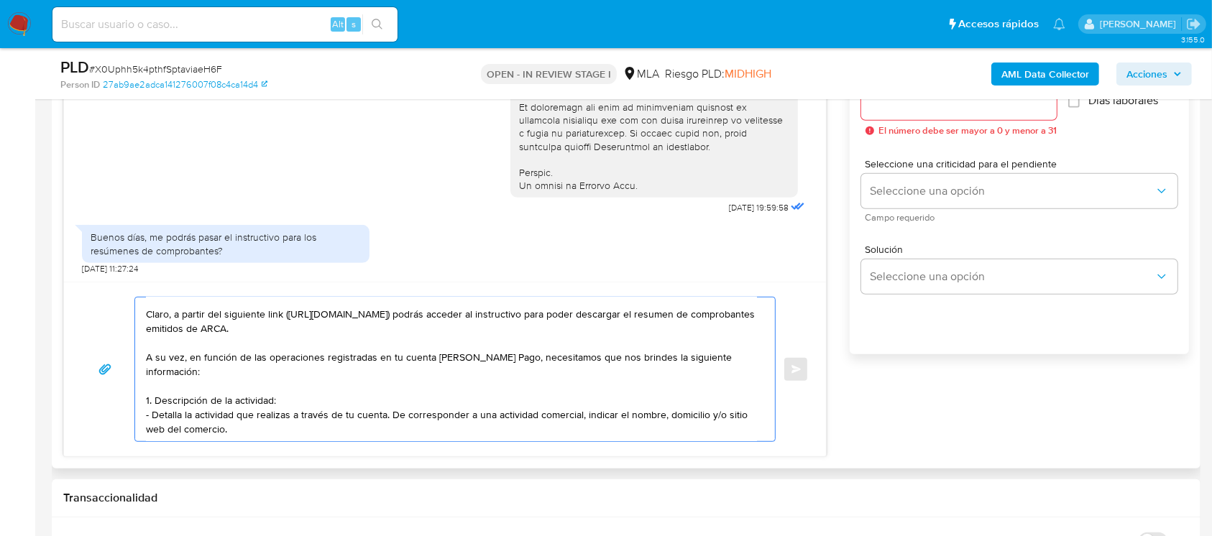
click at [259, 415] on textarea "Hola Matias, Muchas gracias por la respuesta. Claro, a partir del siguiente lin…" at bounding box center [451, 370] width 611 height 144
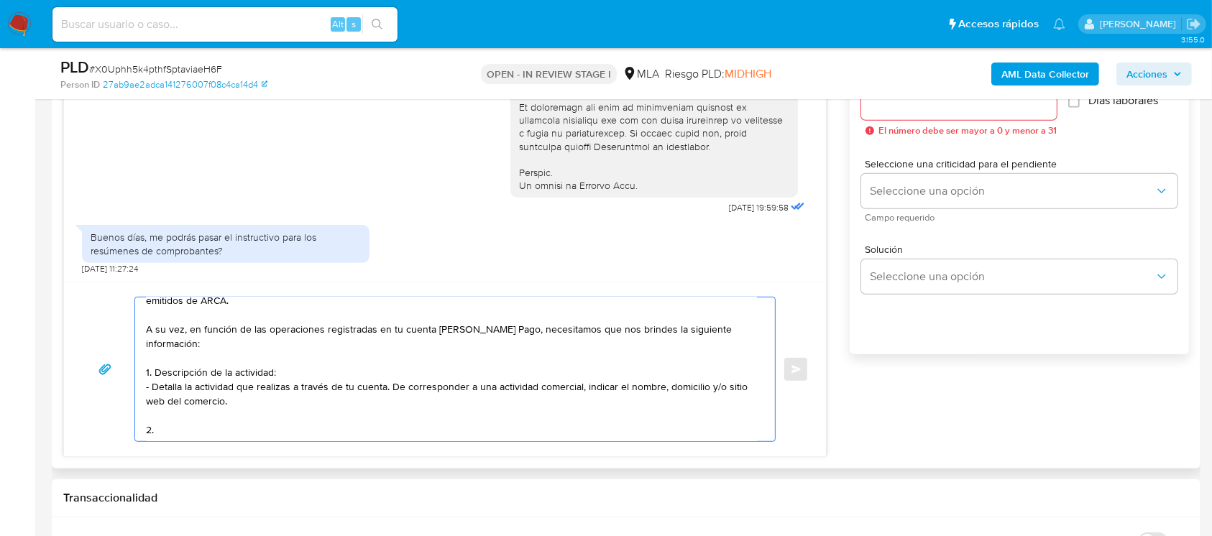
paste textarea "Proporciona el vínculo con las siguientes contrapartes con las que operaste, el…"
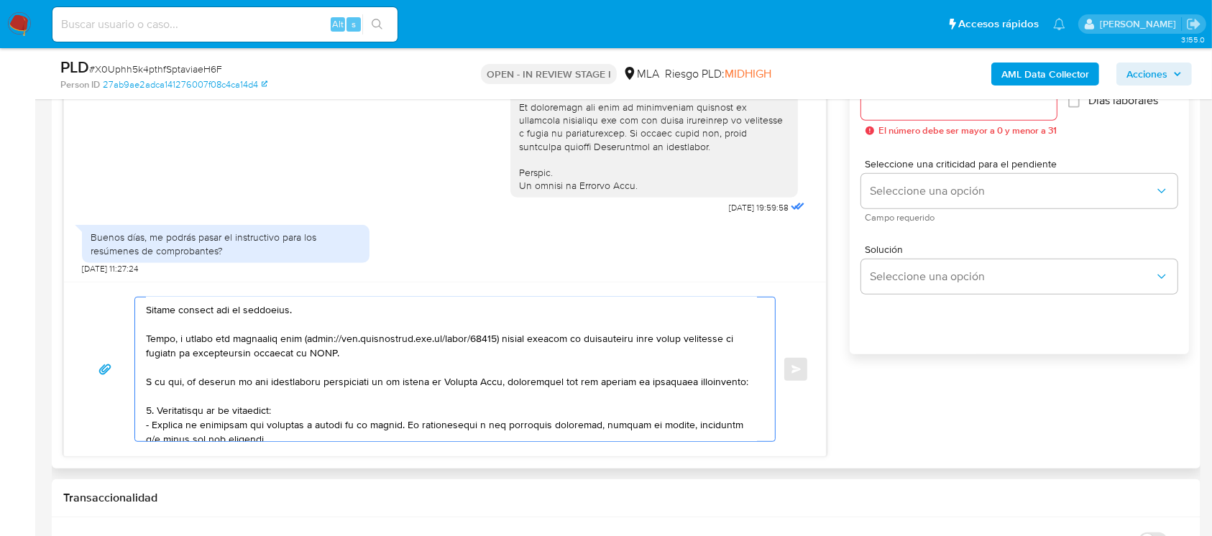
scroll to position [124, 0]
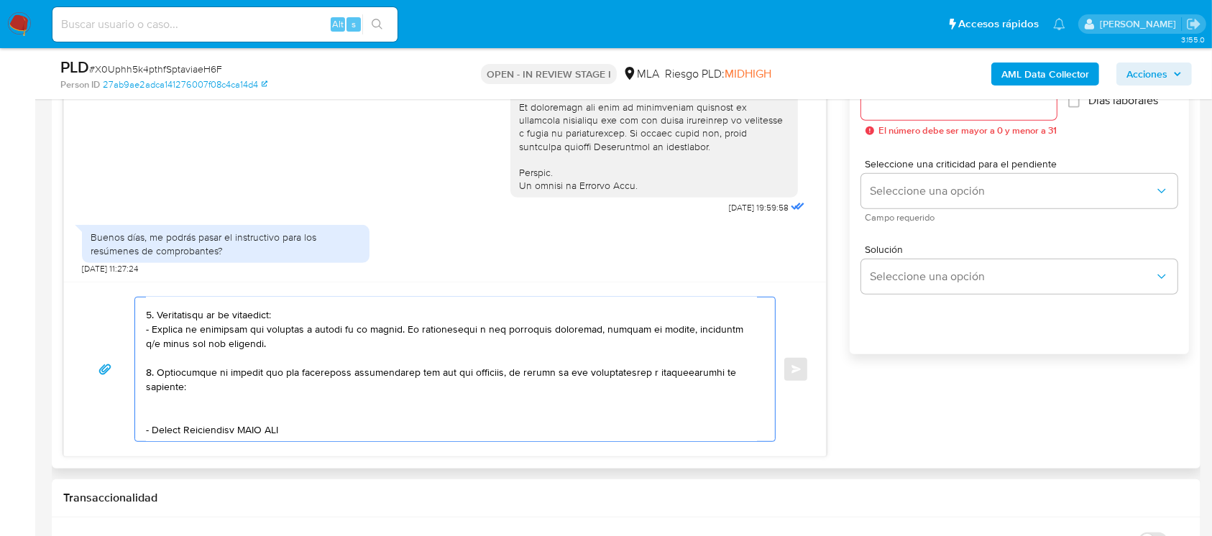
click at [184, 433] on textarea at bounding box center [451, 370] width 611 height 144
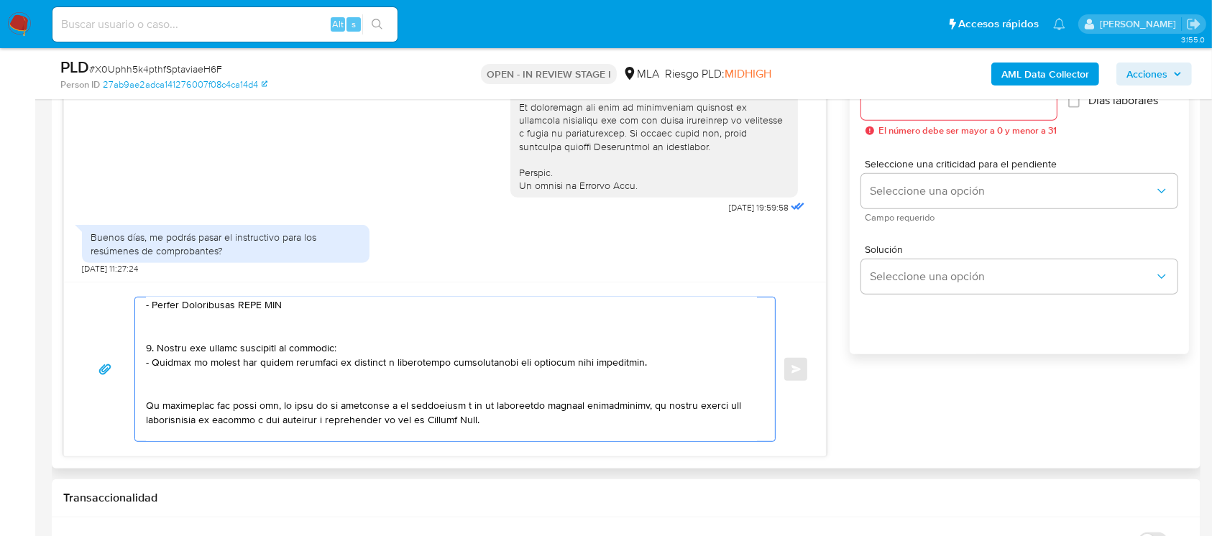
scroll to position [220, 0]
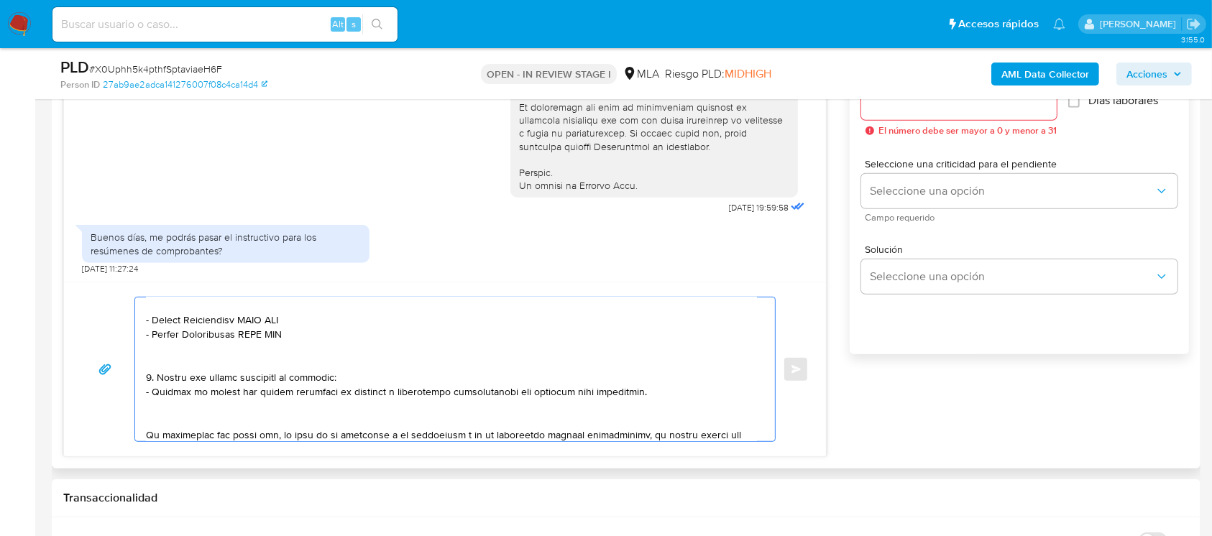
paste textarea "Marcelo German Werger"
paste textarea "20242016549"
paste textarea "Dvoracek, Laura Paola"
paste textarea "27274225497"
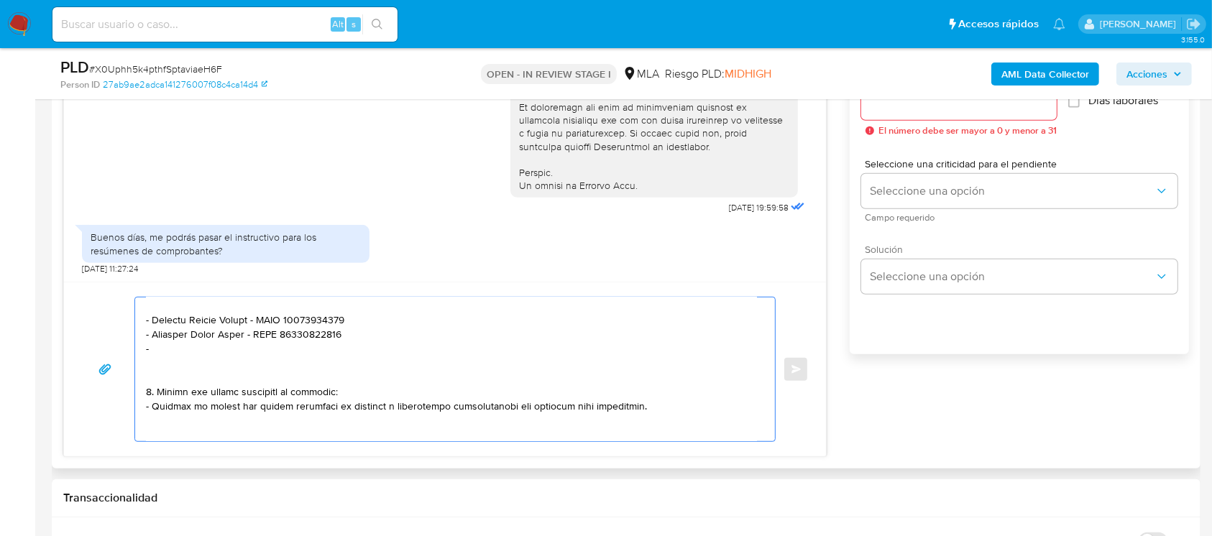
paste textarea "Cipolatti Hugo Ruben"
click at [328, 365] on textarea at bounding box center [451, 370] width 611 height 144
paste textarea "20138737595"
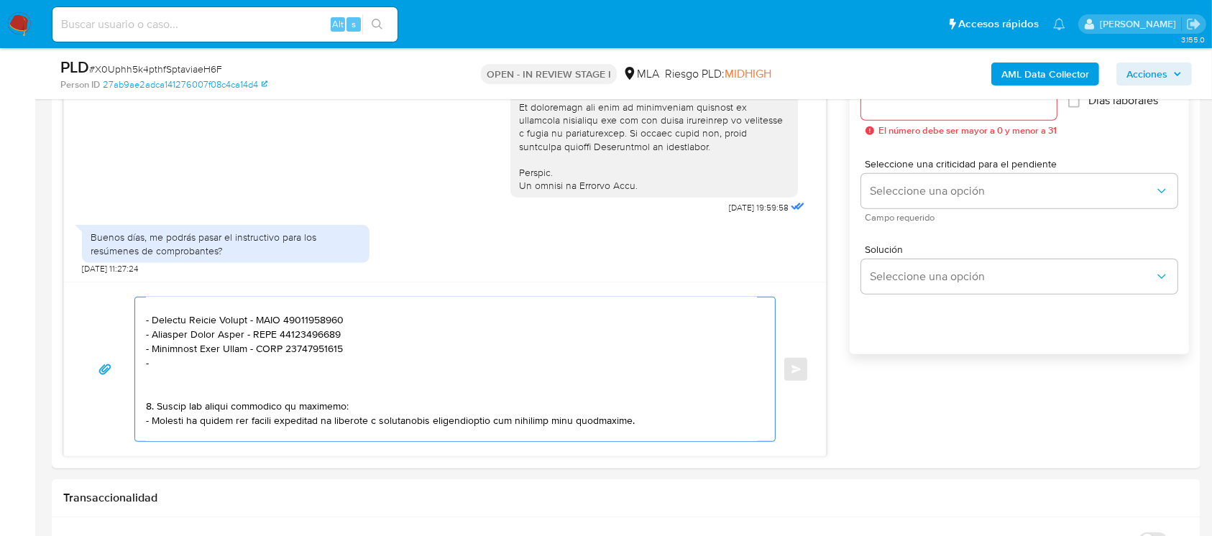
paste textarea "Belen Clara Bulacio"
paste textarea "27472907358"
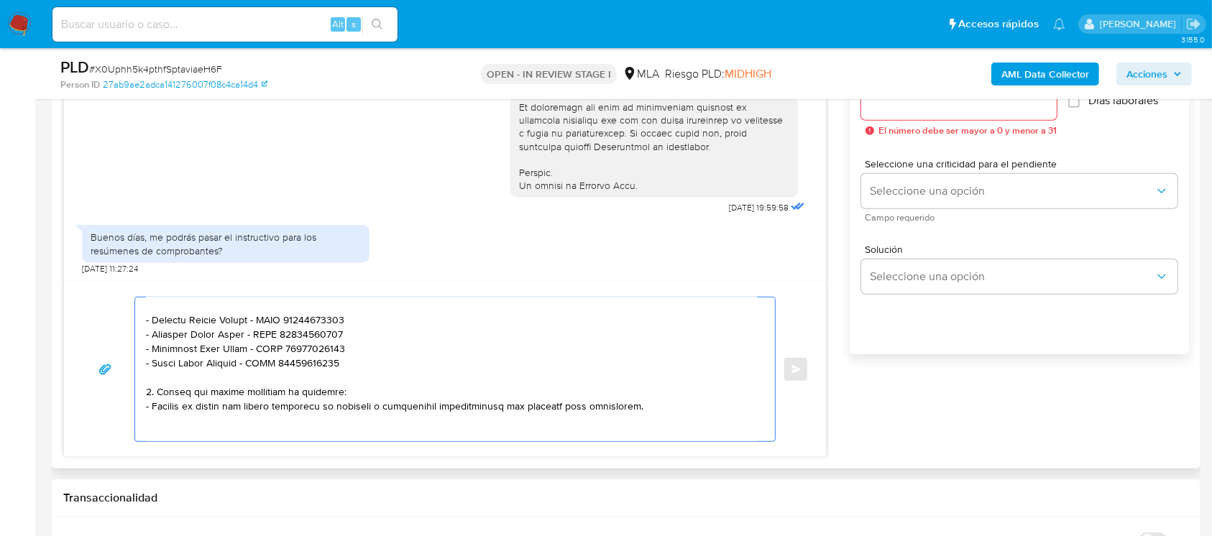
drag, startPoint x: 157, startPoint y: 409, endPoint x: 372, endPoint y: 425, distance: 214.8
click at [372, 425] on textarea at bounding box center [451, 370] width 611 height 144
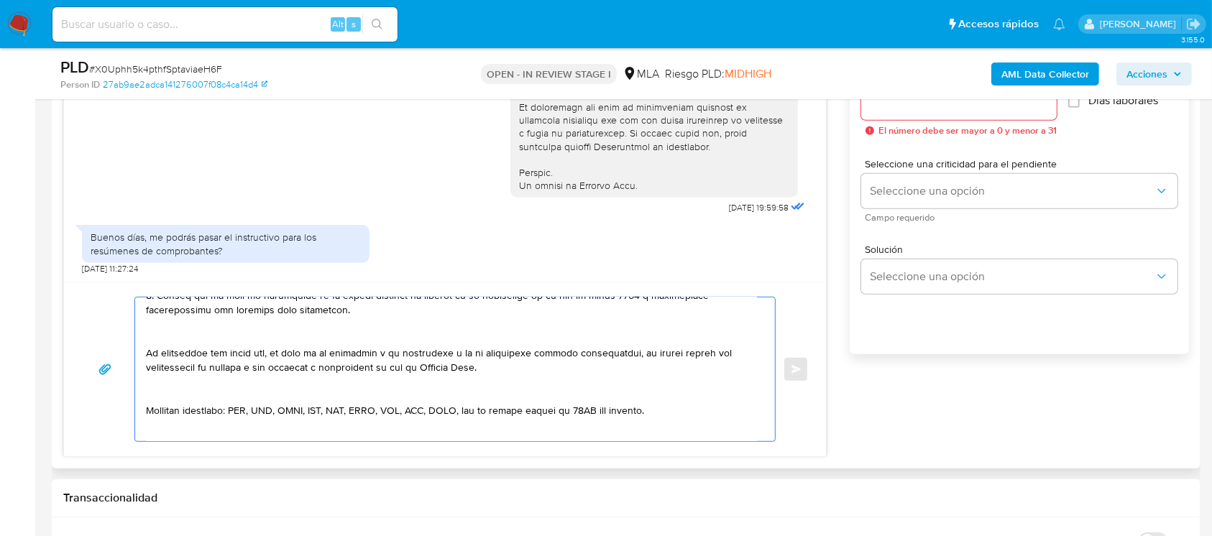
click at [290, 349] on textarea at bounding box center [451, 370] width 611 height 144
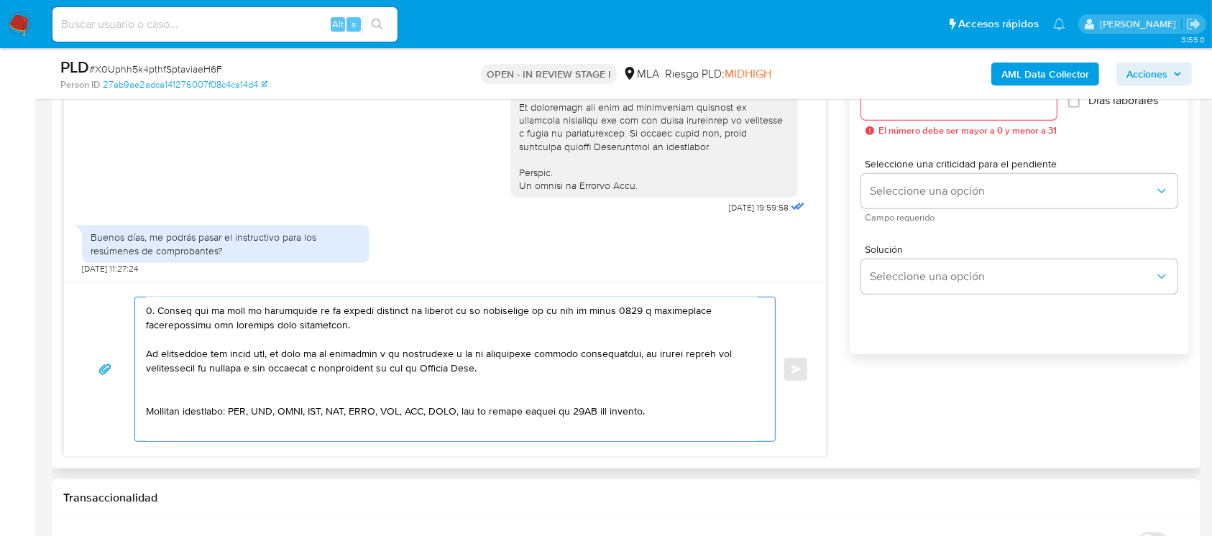
click at [248, 398] on textarea at bounding box center [451, 370] width 611 height 144
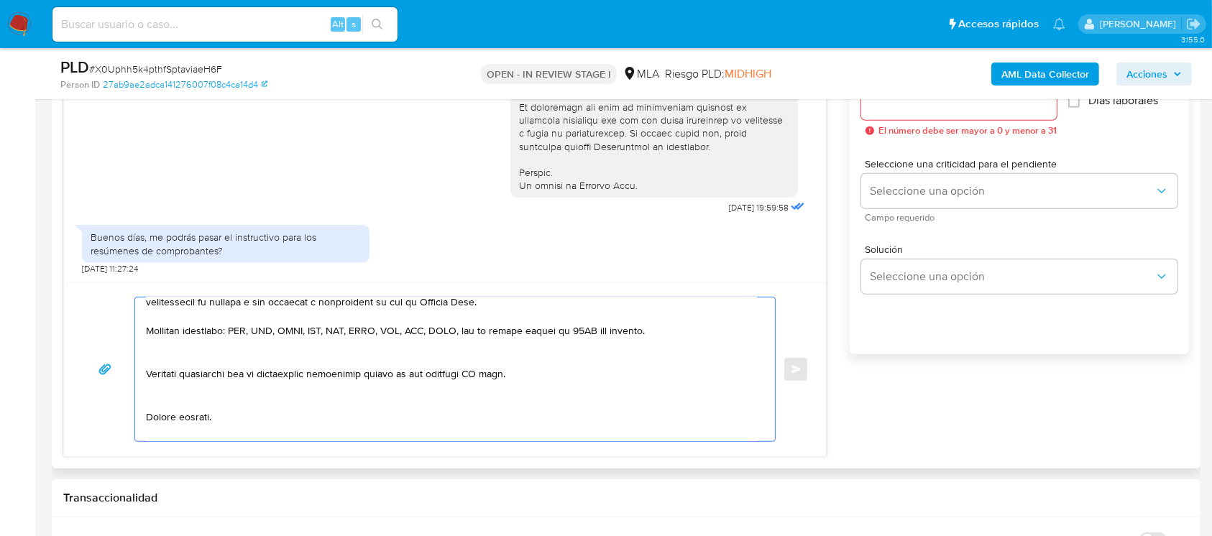
scroll to position [397, 0]
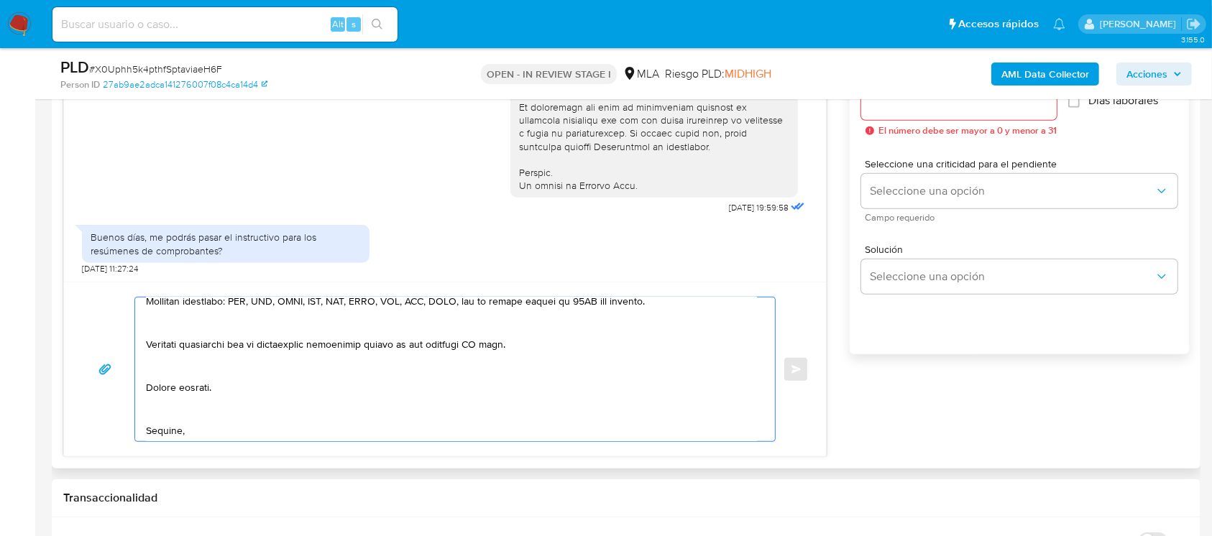
click at [305, 347] on textarea at bounding box center [451, 370] width 611 height 144
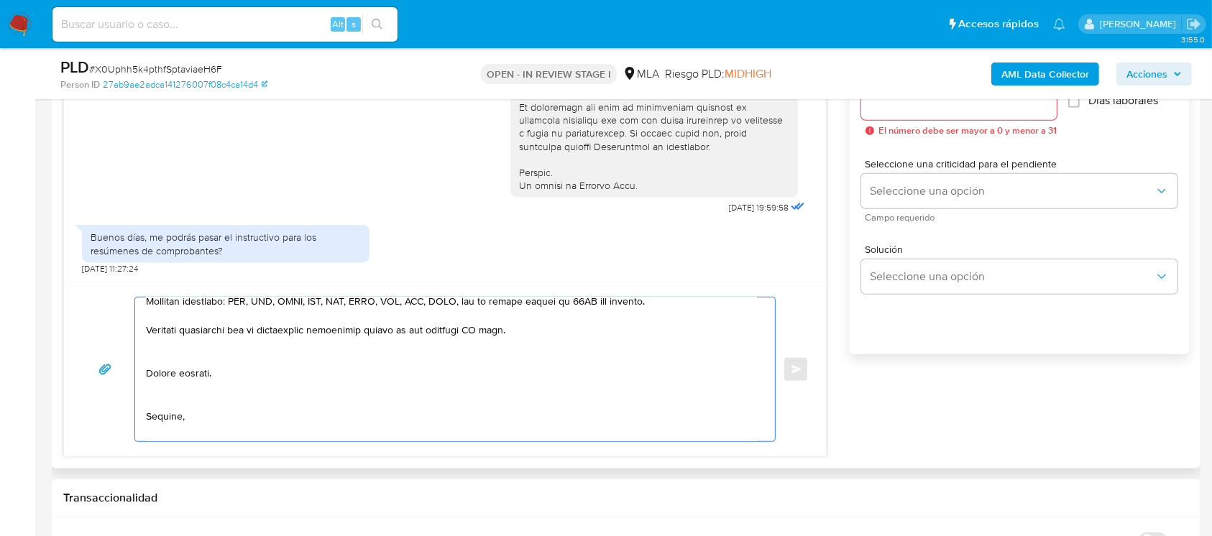
click at [216, 361] on textarea at bounding box center [451, 370] width 611 height 144
click at [216, 360] on textarea at bounding box center [451, 370] width 611 height 144
click at [232, 351] on textarea at bounding box center [451, 370] width 611 height 144
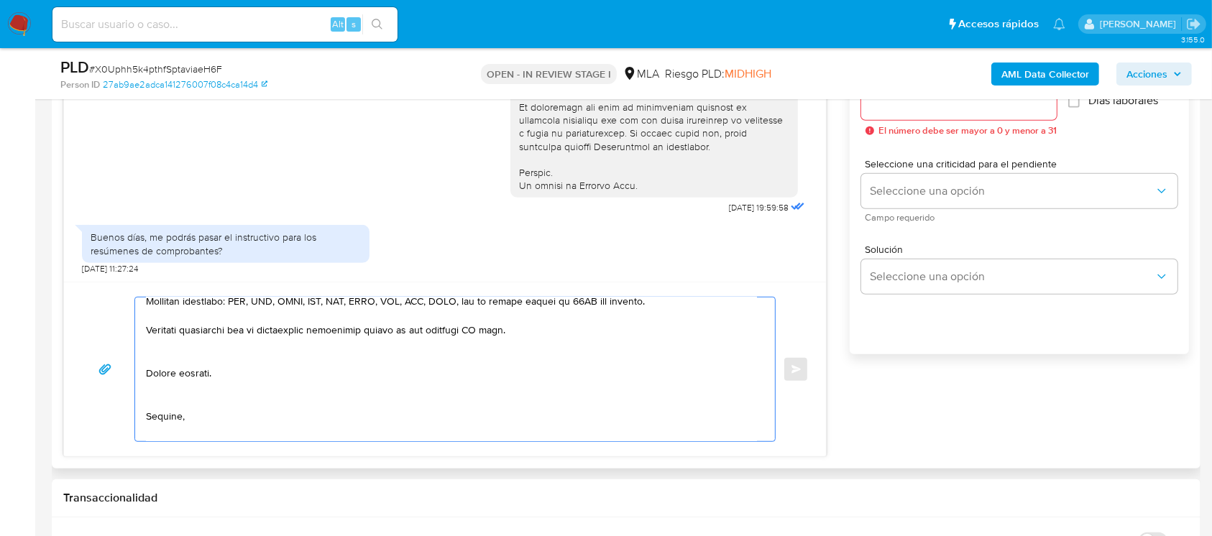
click at [232, 350] on textarea at bounding box center [451, 370] width 611 height 144
click at [199, 398] on textarea at bounding box center [451, 370] width 611 height 144
click at [173, 439] on textarea at bounding box center [451, 370] width 611 height 144
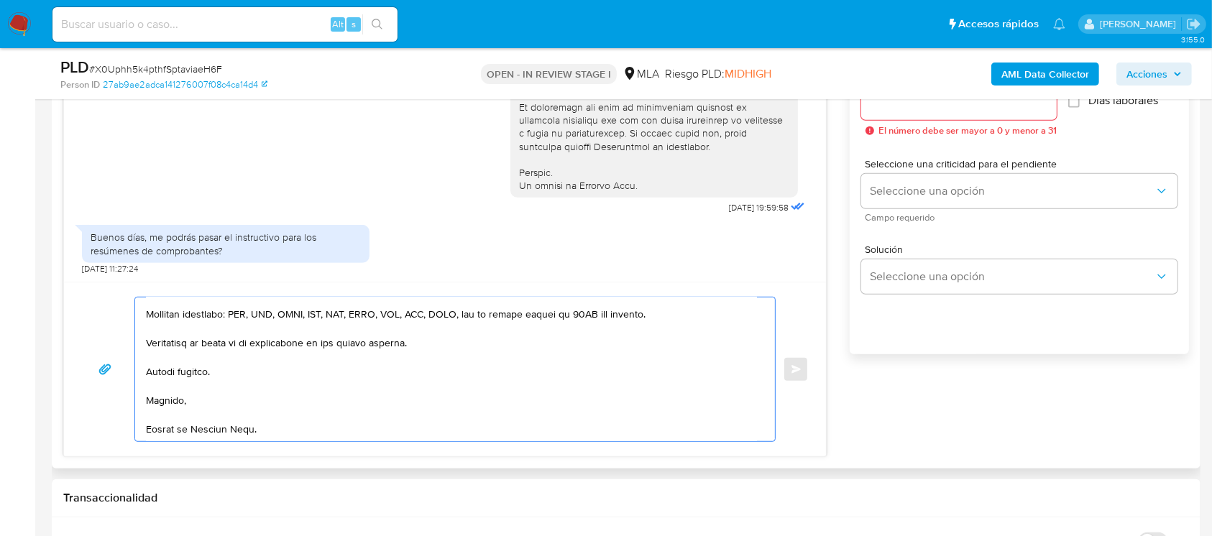
click at [217, 439] on textarea at bounding box center [451, 370] width 611 height 144
type textarea "Hola Matias, Muchas gracias por la respuesta. Claro, a partir del siguiente lin…"
click at [994, 104] on input "Esperar Respuesta (días)" at bounding box center [959, 102] width 196 height 19
type input "2"
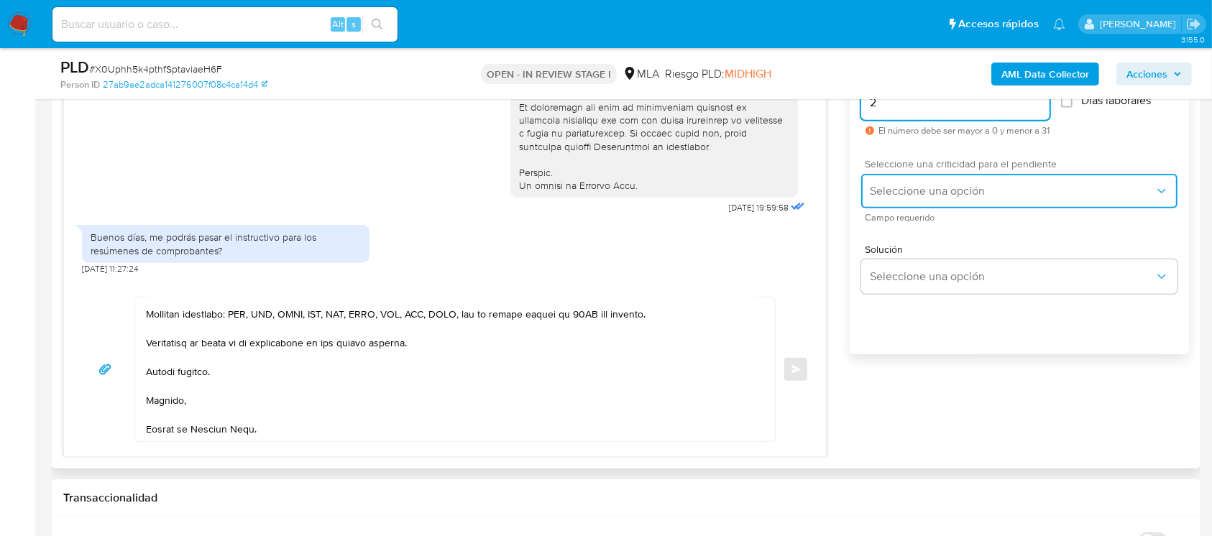
click at [929, 185] on span "Seleccione una opción" at bounding box center [1012, 191] width 285 height 14
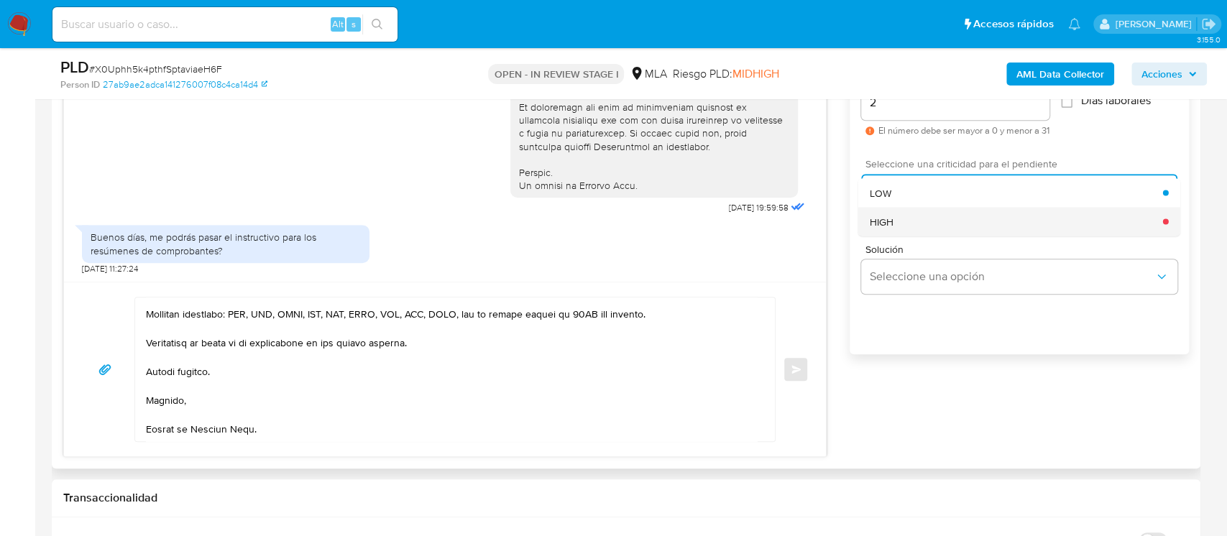
click at [924, 211] on div "HIGH" at bounding box center [1016, 221] width 293 height 29
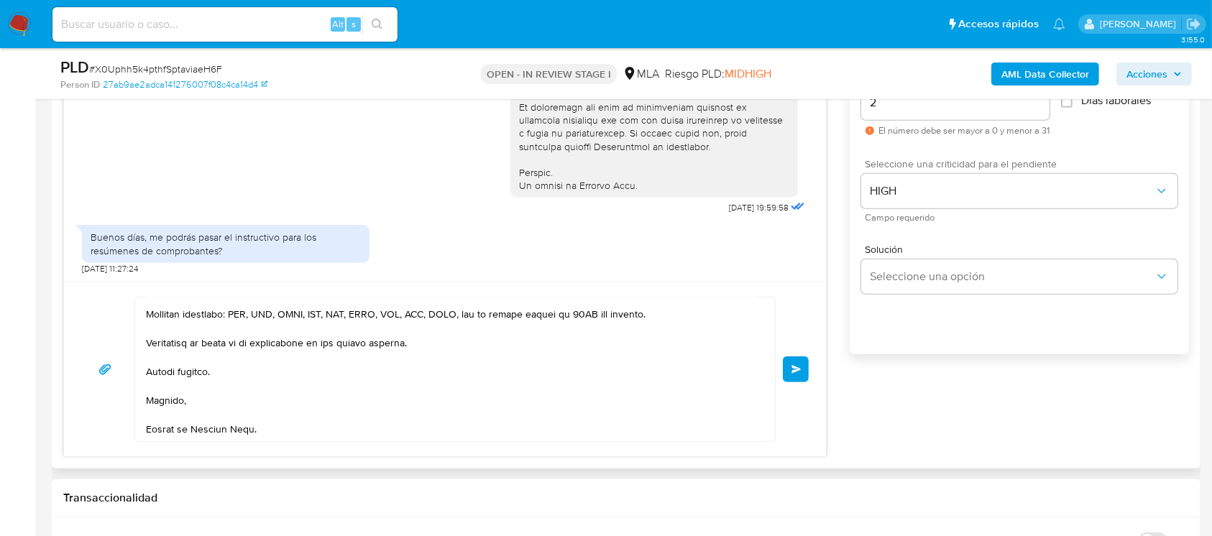
click at [794, 366] on span "Enviar" at bounding box center [797, 369] width 10 height 9
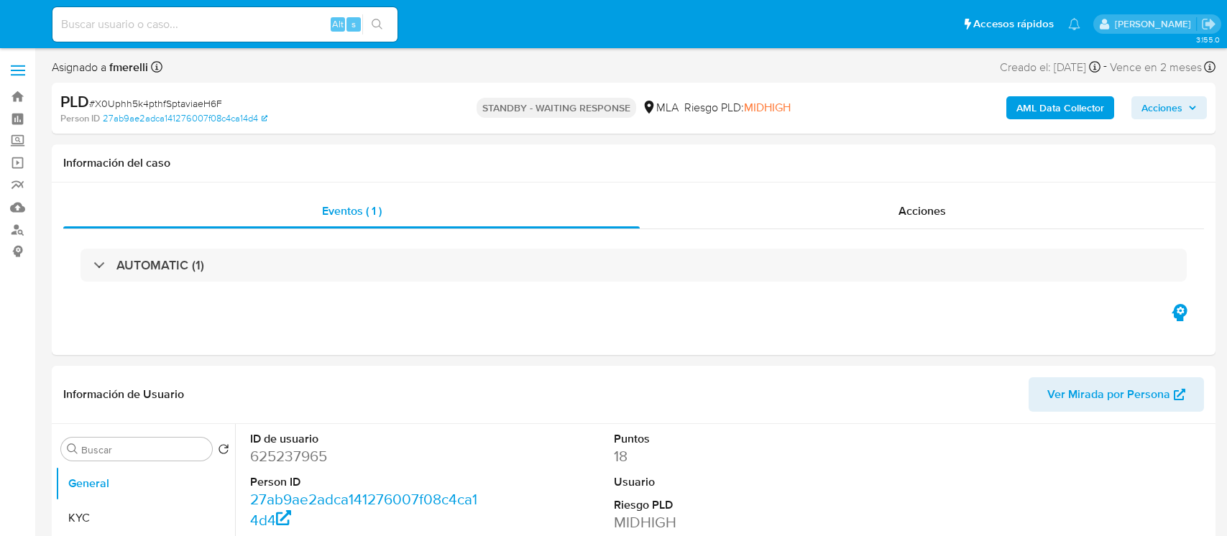
select select "10"
click at [299, 22] on input at bounding box center [224, 24] width 345 height 19
paste input "PI5BtwVpuuaDoRLvUf21D1tn"
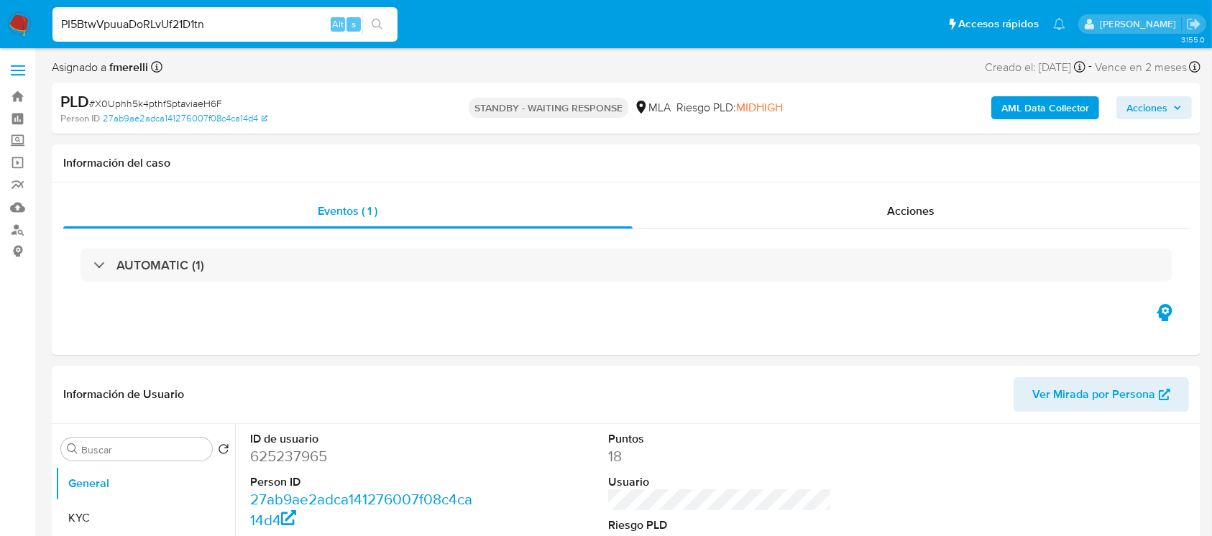
type input "PI5BtwVpuuaDoRLvUf21D1tn"
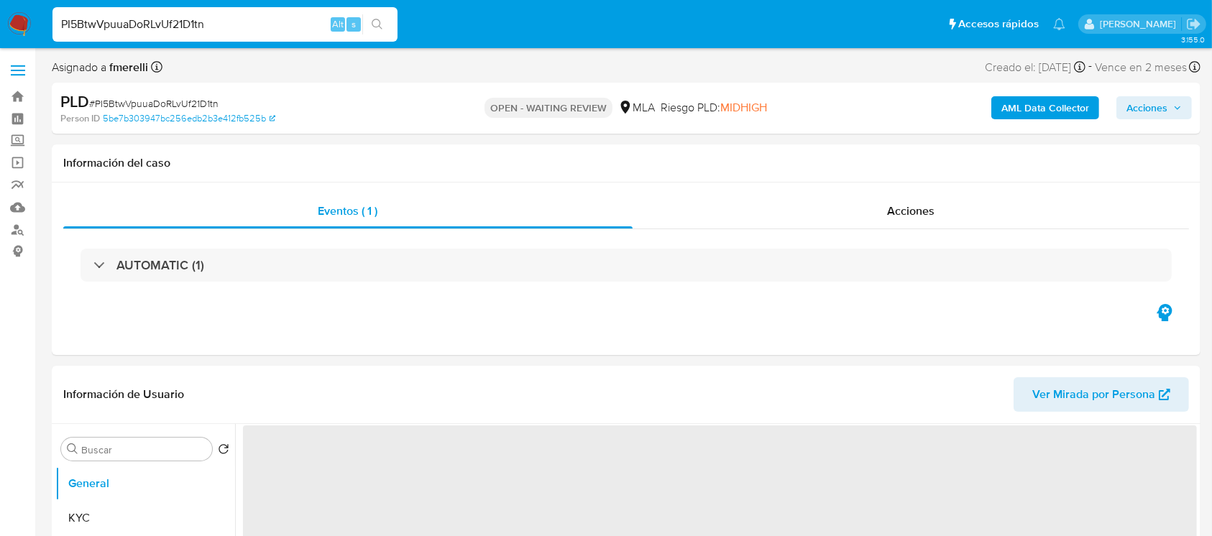
select select "10"
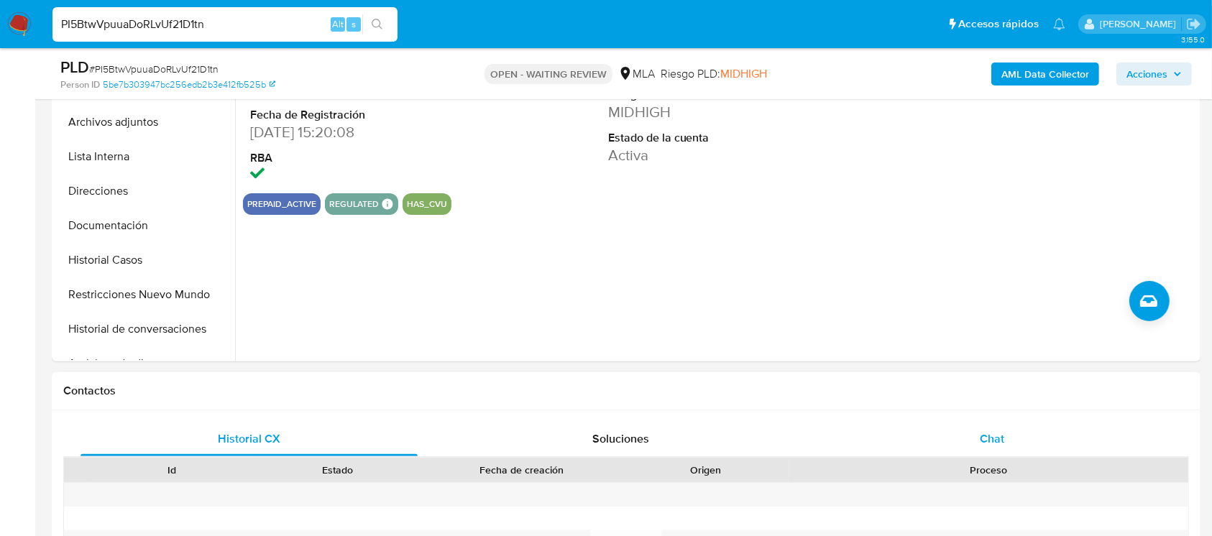
scroll to position [383, 0]
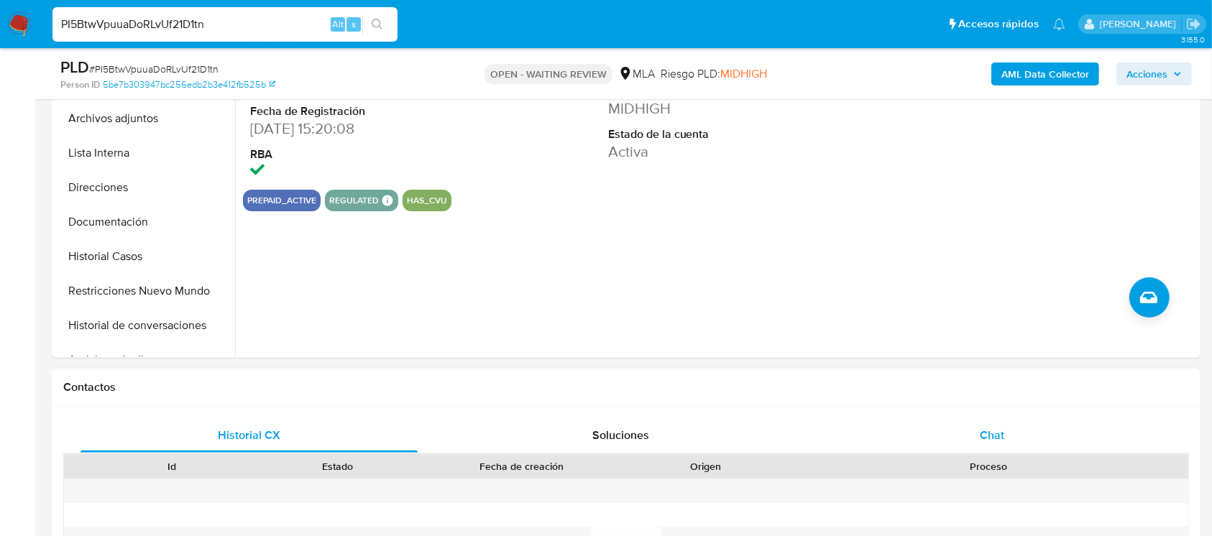
click at [949, 440] on div "Chat" at bounding box center [992, 435] width 337 height 35
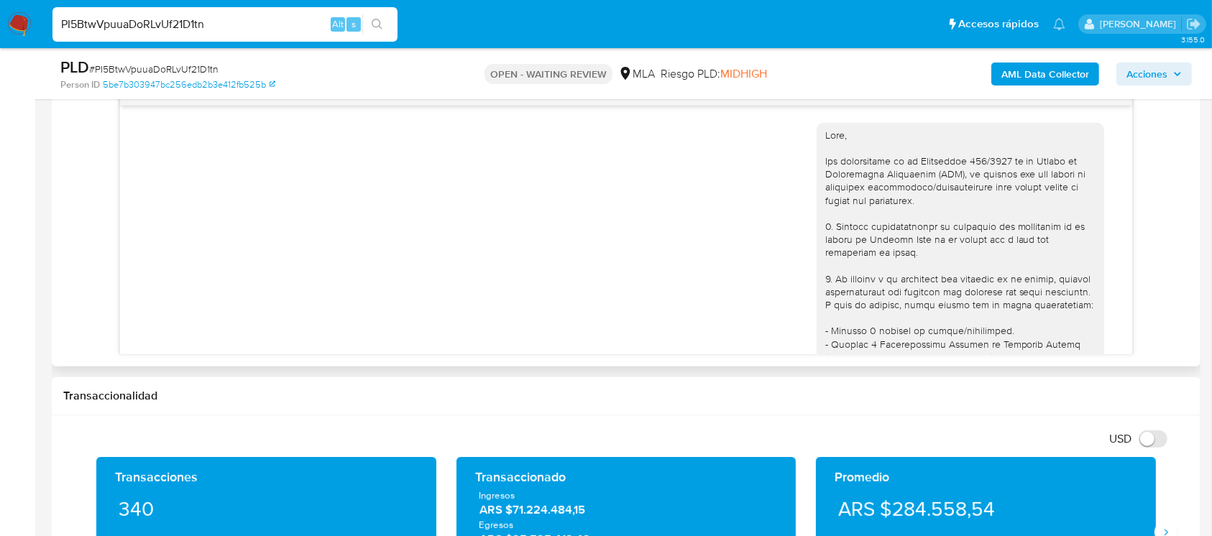
scroll to position [701, 0]
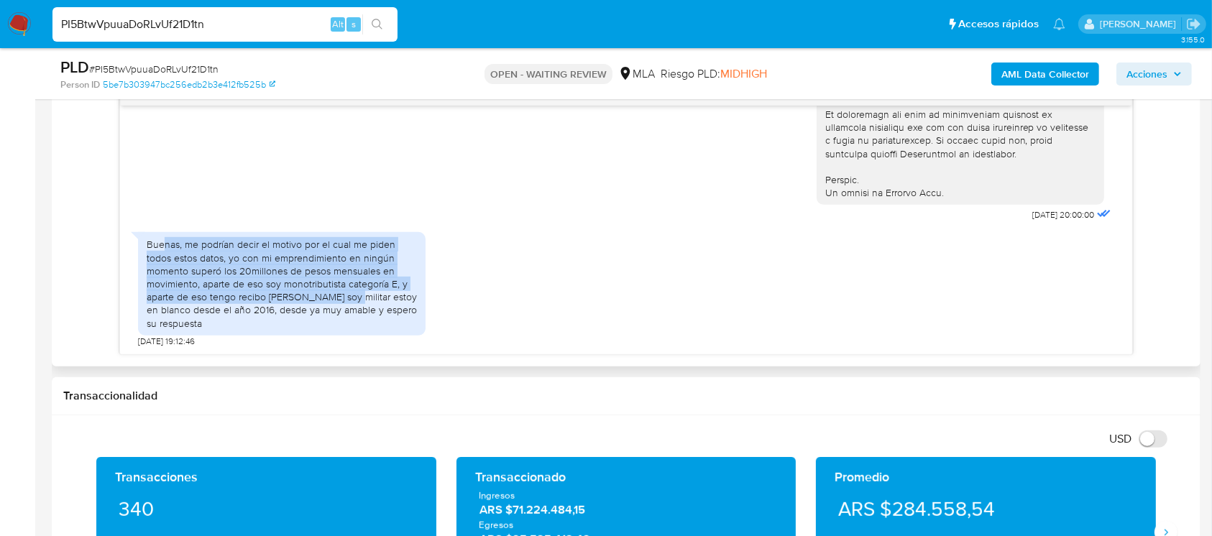
drag, startPoint x: 208, startPoint y: 247, endPoint x: 347, endPoint y: 293, distance: 146.2
click at [347, 293] on div "Buenas, me podrían decir el motivo por el cual me piden todos estos datos, yo c…" at bounding box center [282, 283] width 270 height 91
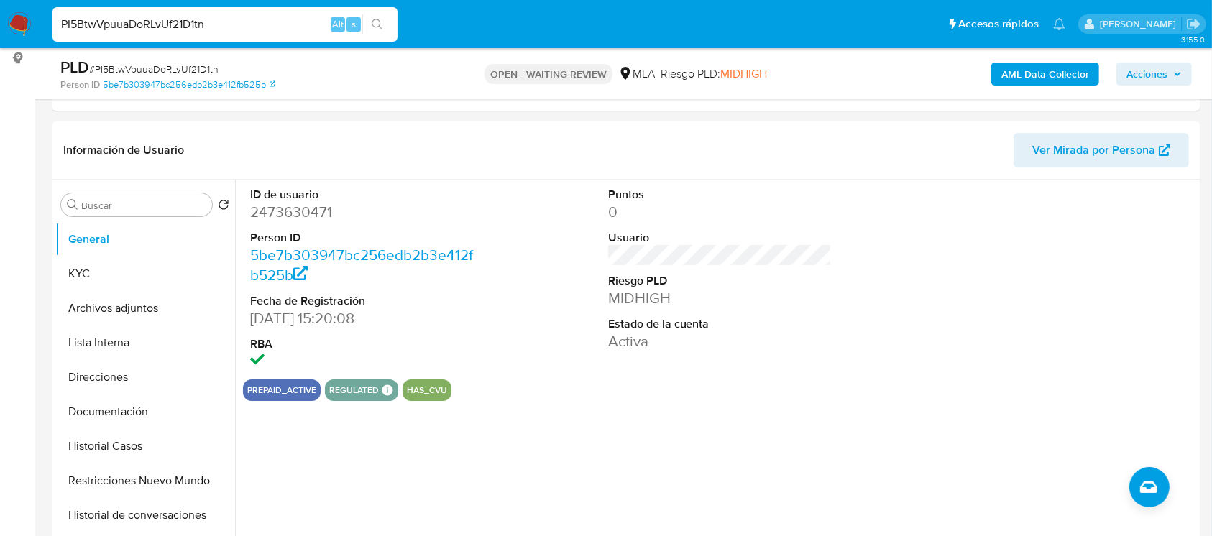
scroll to position [191, 0]
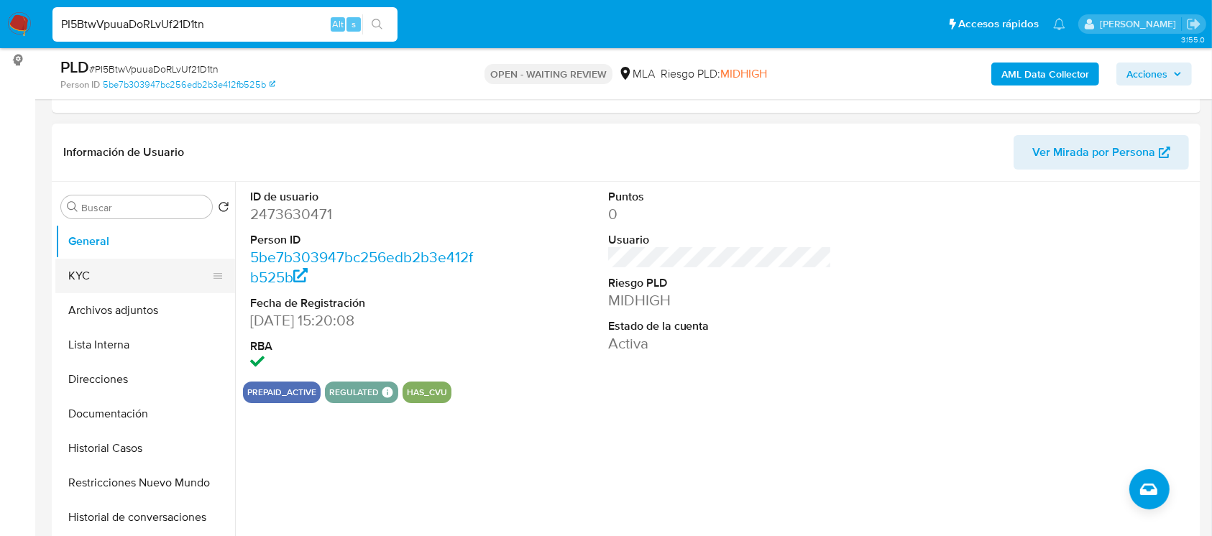
drag, startPoint x: 459, startPoint y: 8, endPoint x: 137, endPoint y: 285, distance: 424.7
click at [137, 285] on button "KYC" at bounding box center [139, 276] width 168 height 35
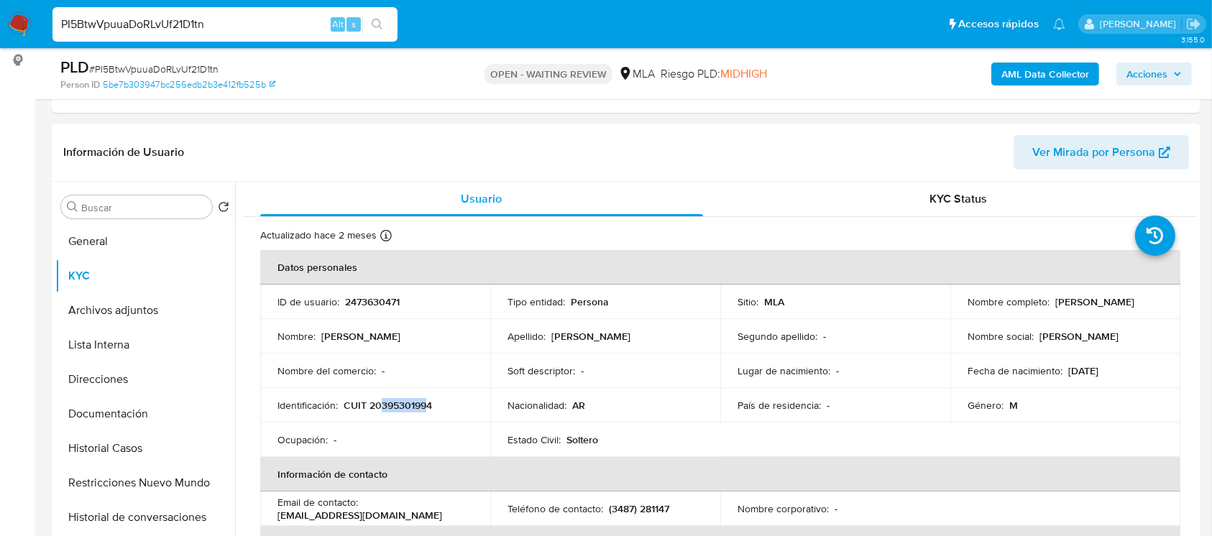
drag, startPoint x: 380, startPoint y: 405, endPoint x: 429, endPoint y: 407, distance: 48.9
click at [429, 407] on p "CUIT 20395301994" at bounding box center [388, 405] width 88 height 13
copy p "39530199"
click at [145, 441] on button "Historial Casos" at bounding box center [139, 448] width 168 height 35
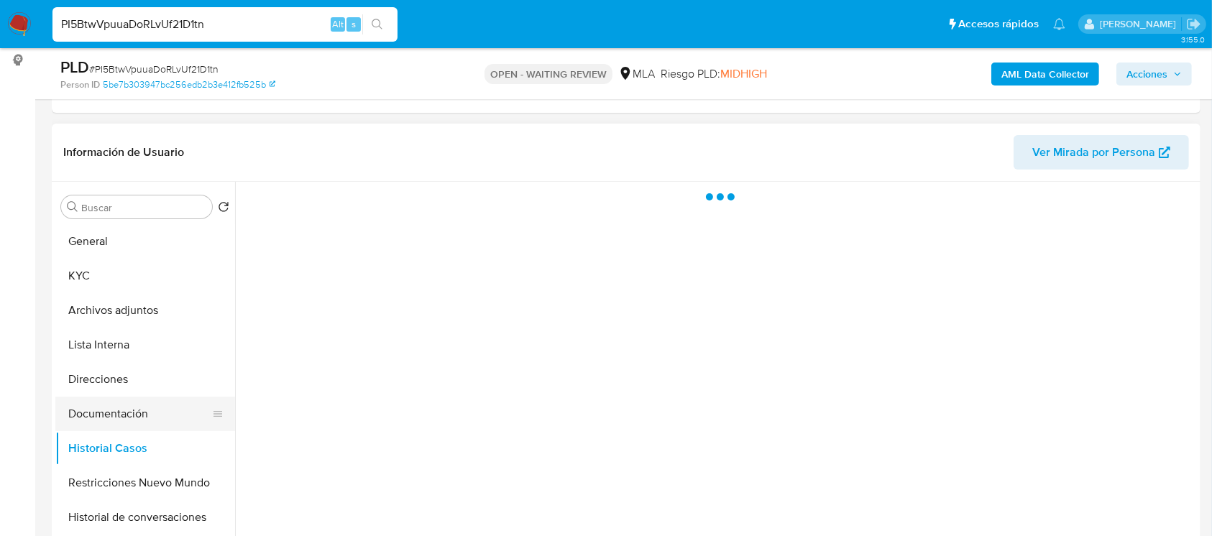
click at [159, 423] on button "Documentación" at bounding box center [139, 414] width 168 height 35
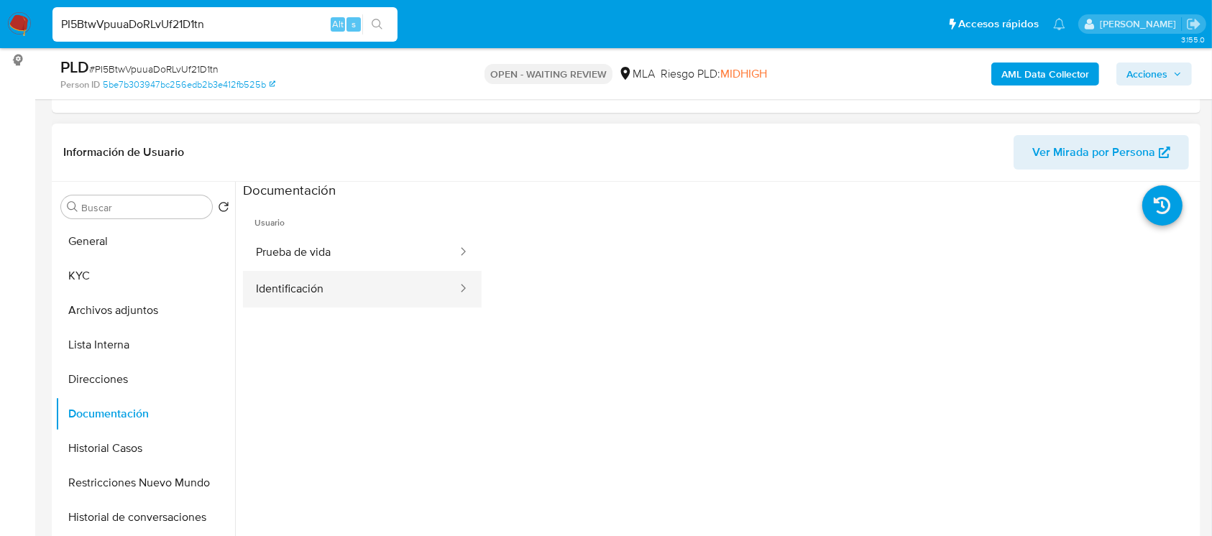
click at [269, 304] on button "Identificación" at bounding box center [351, 289] width 216 height 37
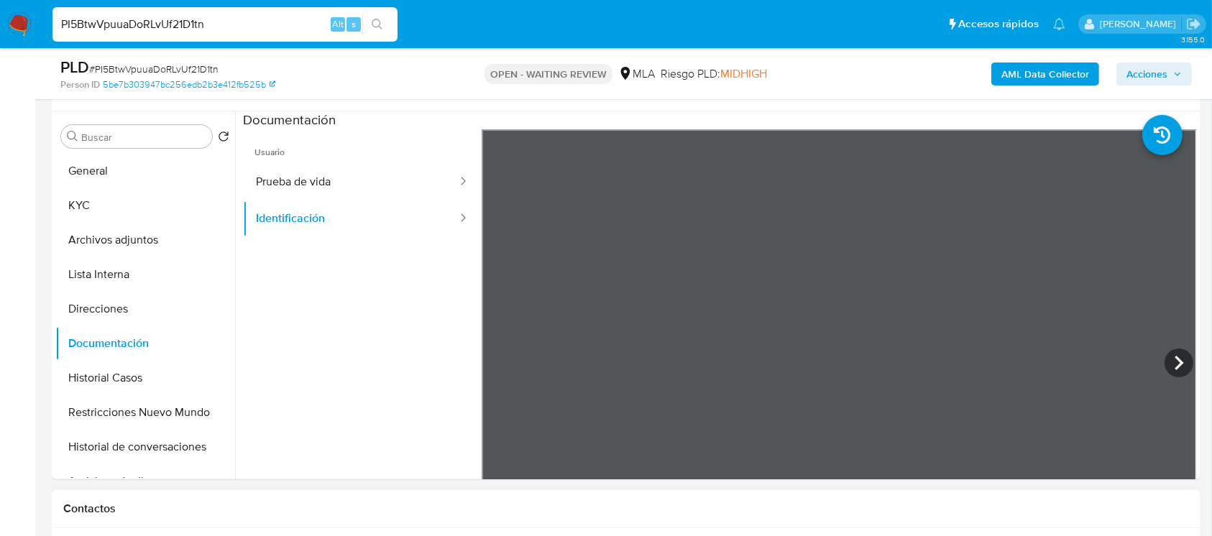
scroll to position [224, 0]
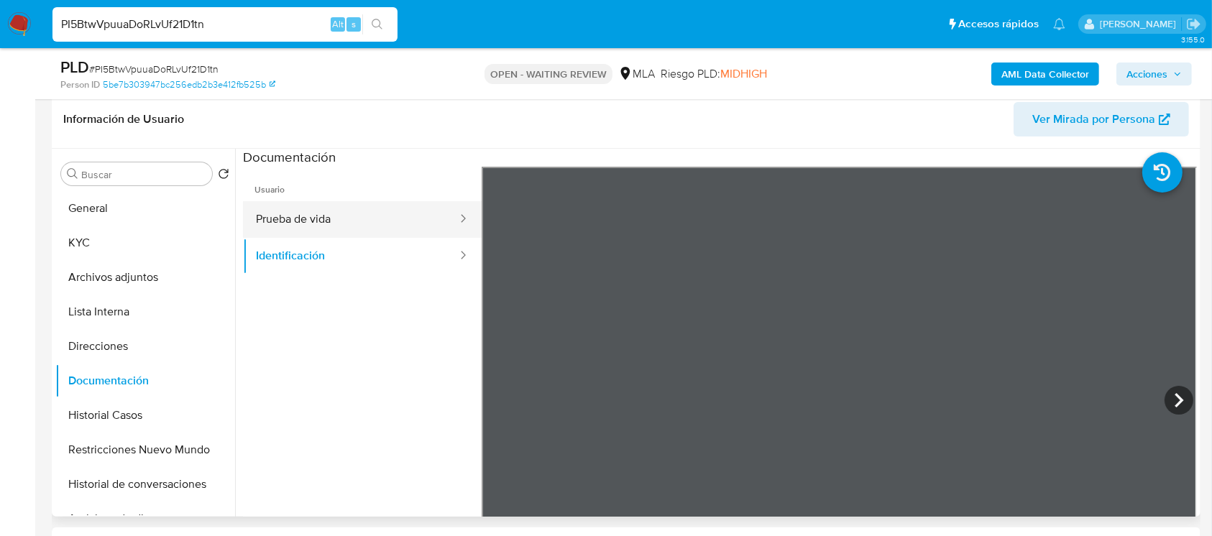
click at [390, 227] on button "Prueba de vida" at bounding box center [351, 219] width 216 height 37
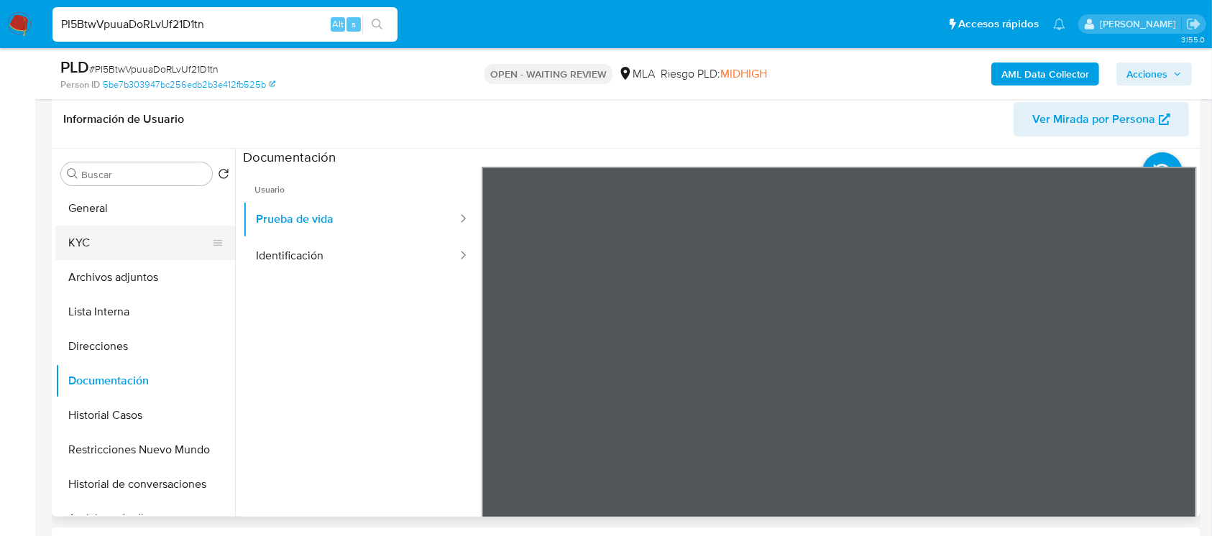
click at [91, 252] on button "KYC" at bounding box center [139, 243] width 168 height 35
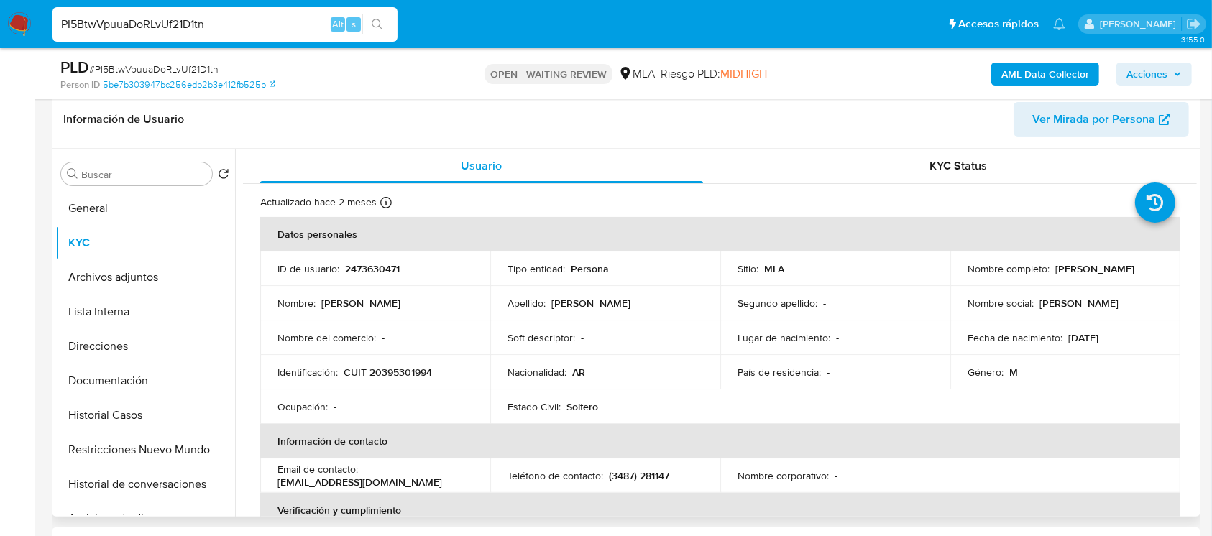
click at [409, 371] on p "CUIT 20395301994" at bounding box center [388, 372] width 88 height 13
click at [409, 370] on p "CUIT 20395301994" at bounding box center [388, 372] width 88 height 13
copy p "20395301994"
click at [363, 278] on td "ID de usuario : 2473630471" at bounding box center [375, 269] width 230 height 35
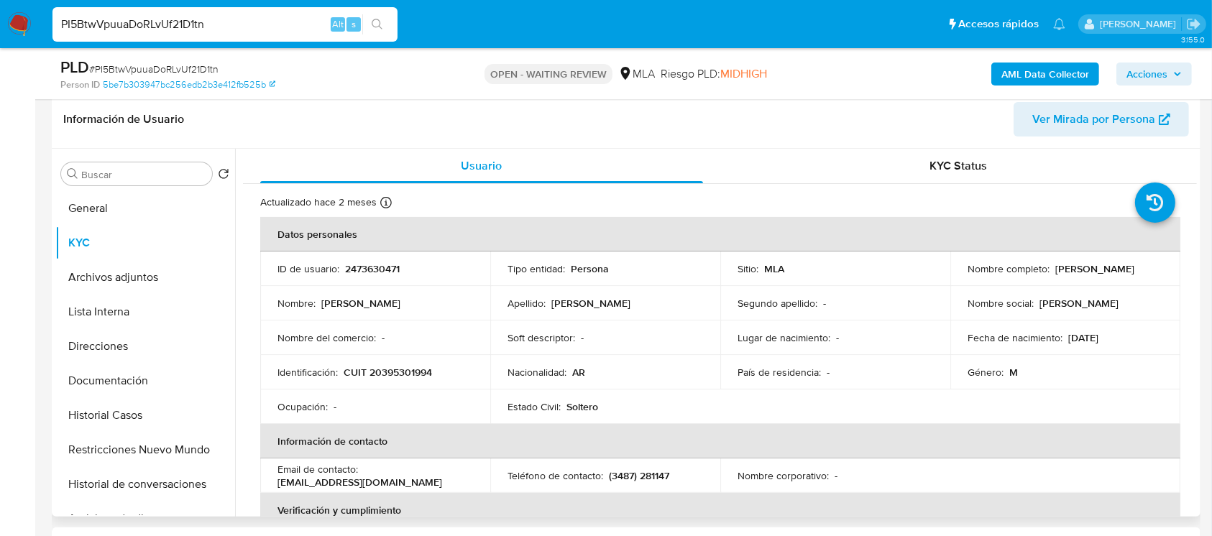
click at [367, 272] on p "2473630471" at bounding box center [372, 268] width 55 height 13
copy p "2473630471"
click at [390, 270] on p "2473630471" at bounding box center [372, 268] width 55 height 13
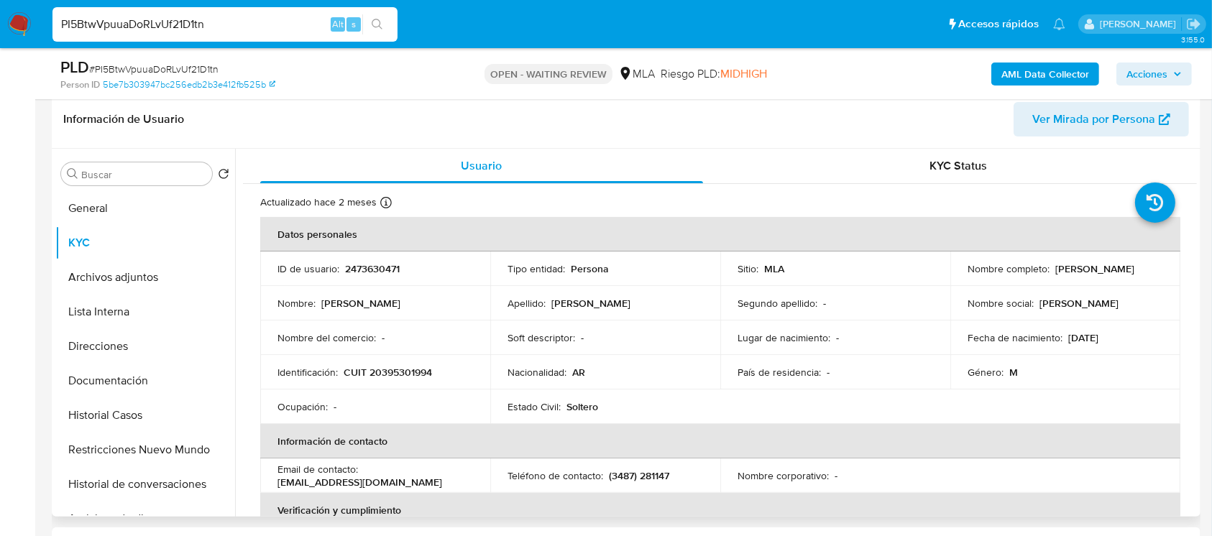
click at [403, 371] on p "CUIT 20395301994" at bounding box center [388, 372] width 88 height 13
copy p "20395301994"
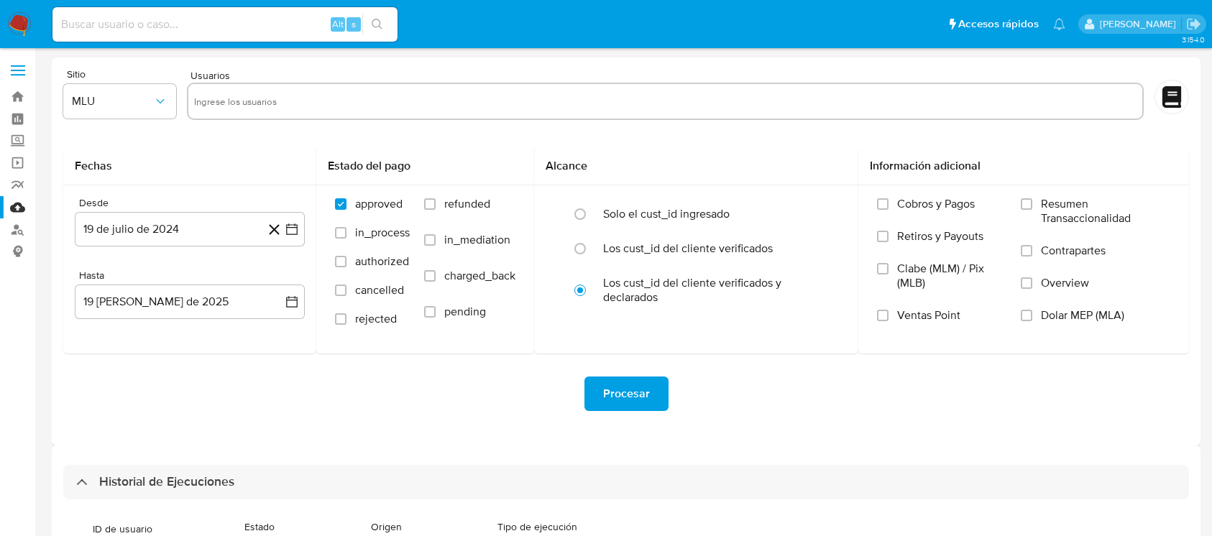
select select "10"
type input "2473630471"
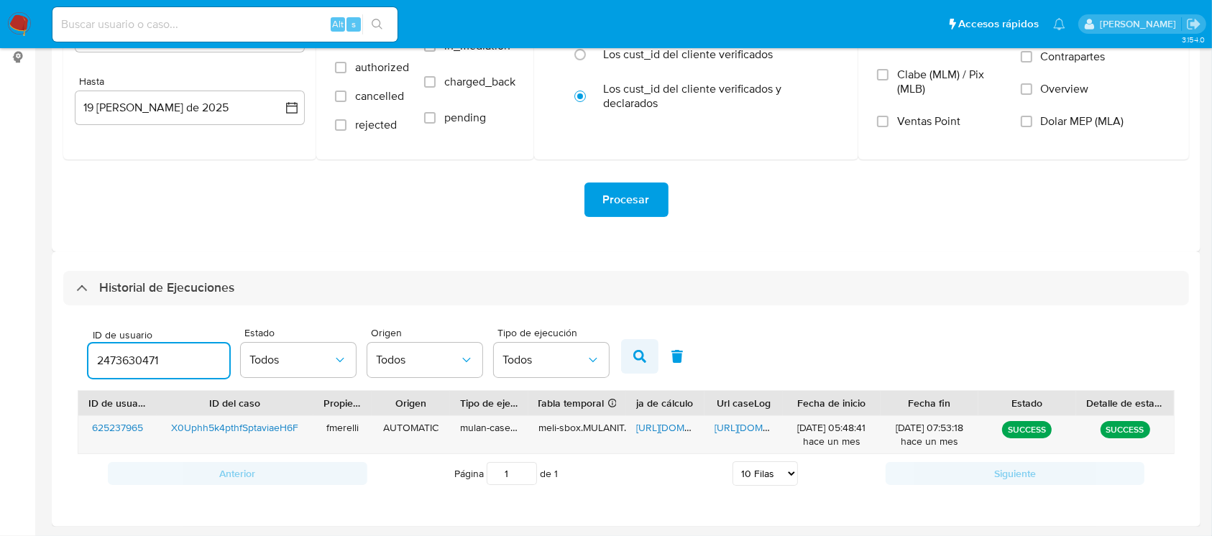
click at [641, 344] on button "button" at bounding box center [639, 356] width 37 height 35
click at [731, 423] on span "[URL][DOMAIN_NAME]" at bounding box center [764, 428] width 99 height 14
click at [670, 428] on span "[URL][DOMAIN_NAME]" at bounding box center [685, 428] width 99 height 14
